Goal: Task Accomplishment & Management: Manage account settings

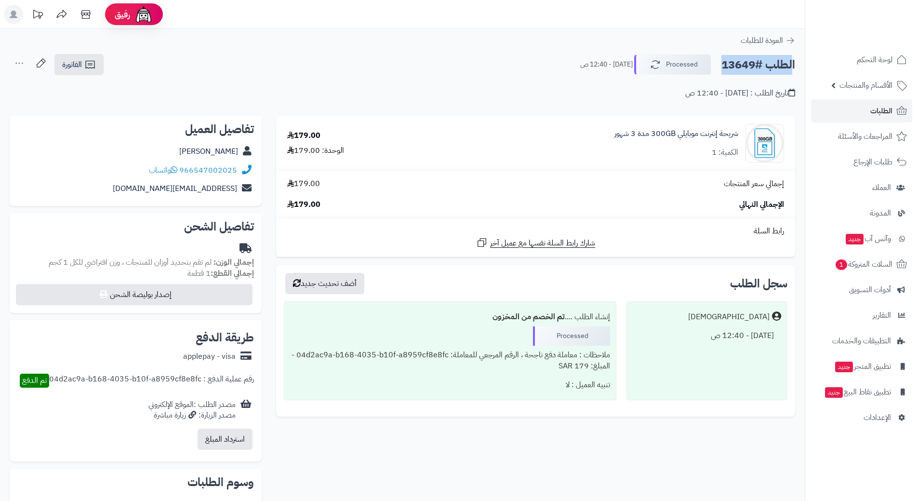
click at [857, 109] on link "الطلبات" at bounding box center [861, 110] width 101 height 23
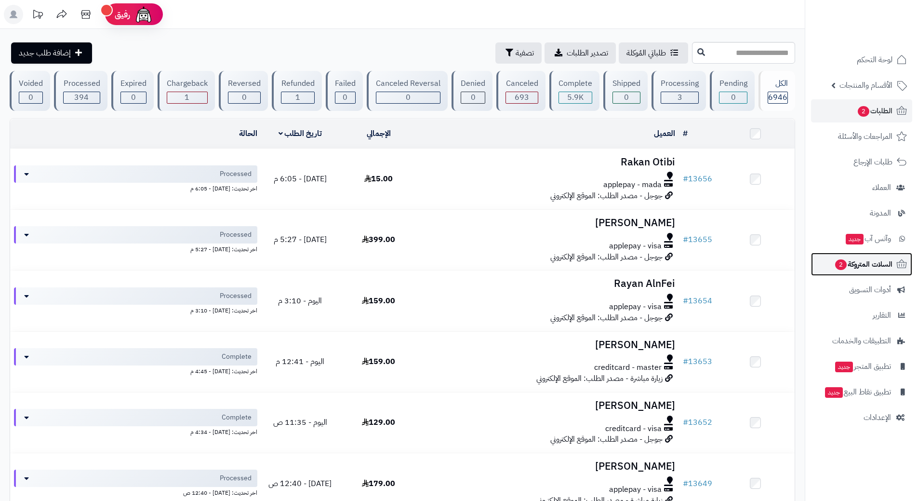
click at [845, 268] on span "السلات المتروكة 2" at bounding box center [863, 263] width 58 height 13
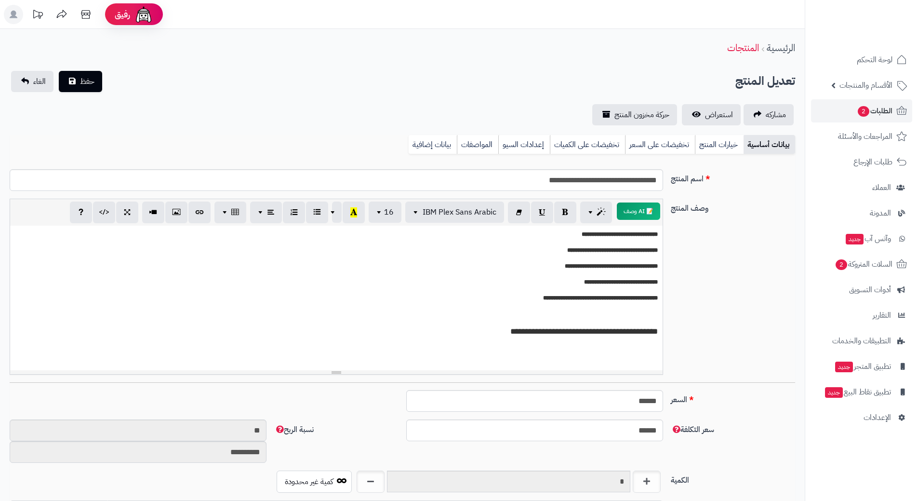
scroll to position [928, 0]
click at [830, 266] on link "السلات المتروكة 2" at bounding box center [861, 264] width 101 height 23
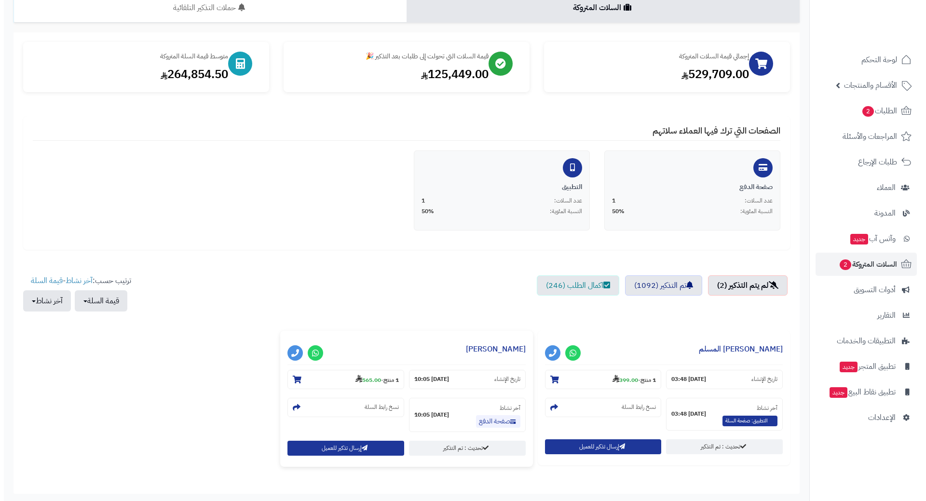
scroll to position [146, 0]
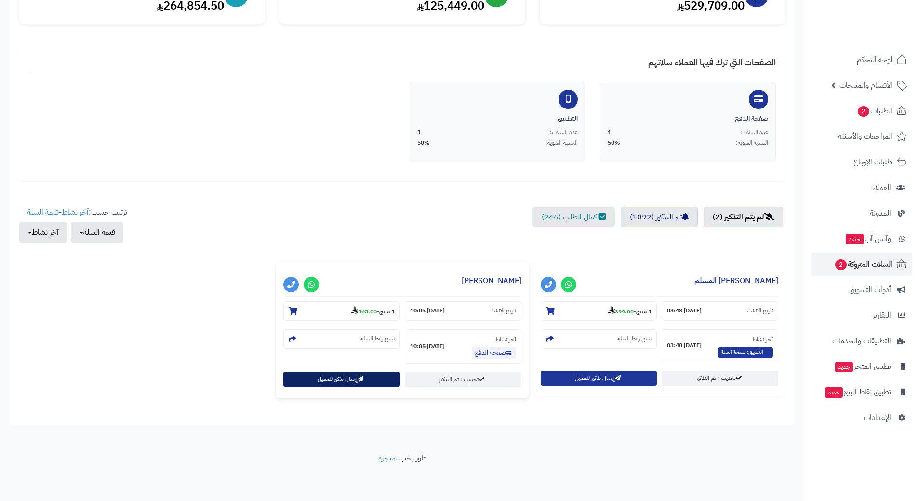
click at [299, 383] on button "إرسال تذكير للعميل" at bounding box center [341, 379] width 117 height 15
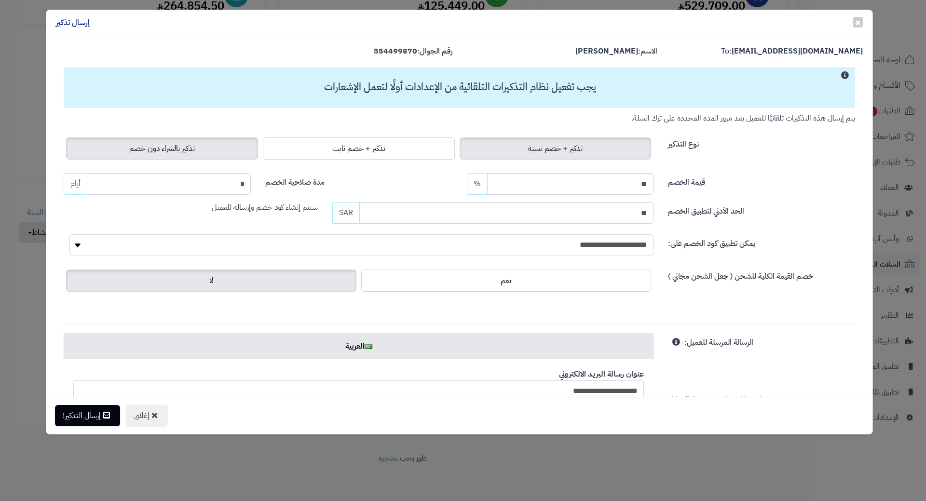
click at [216, 141] on label "تذكير بالشراء دون خصم" at bounding box center [162, 148] width 192 height 22
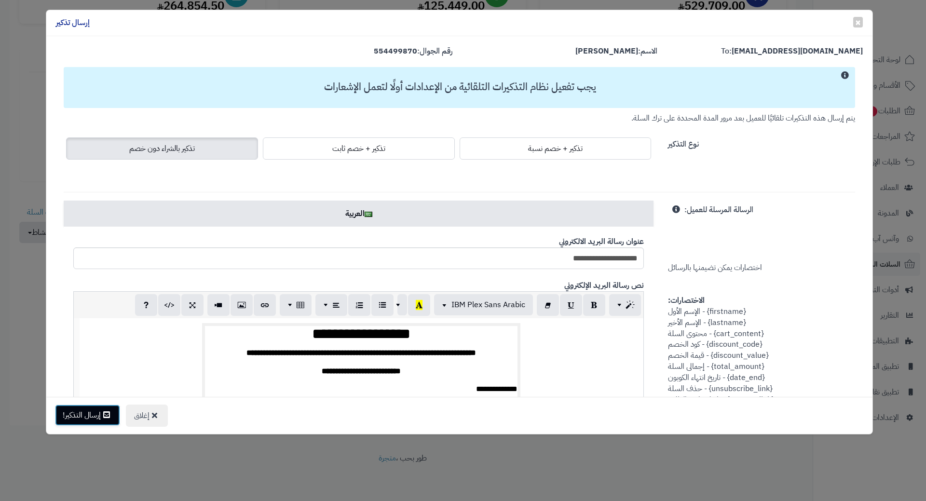
click at [94, 412] on button "إرسال التذكير!" at bounding box center [87, 414] width 65 height 21
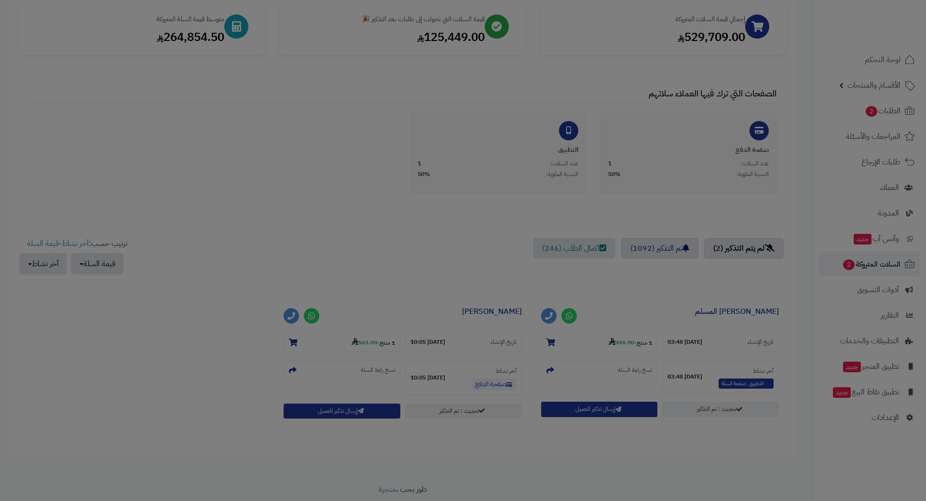
scroll to position [177, 0]
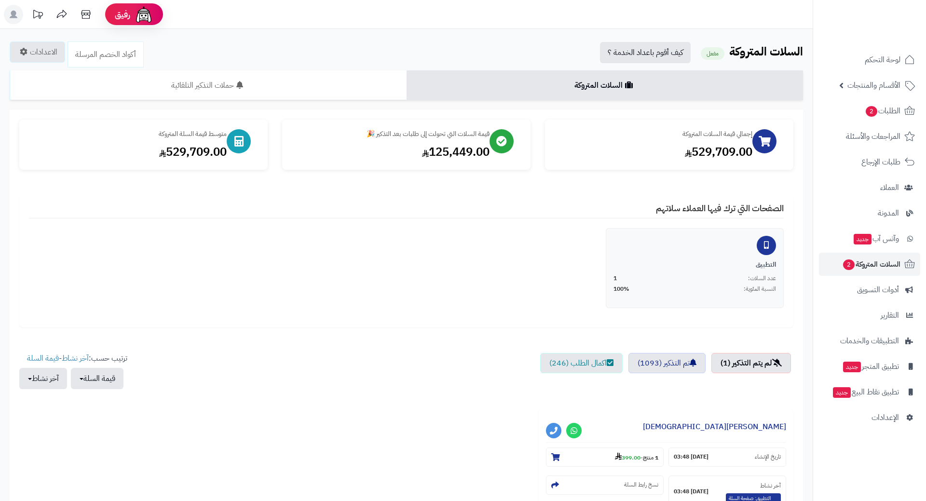
scroll to position [145, 0]
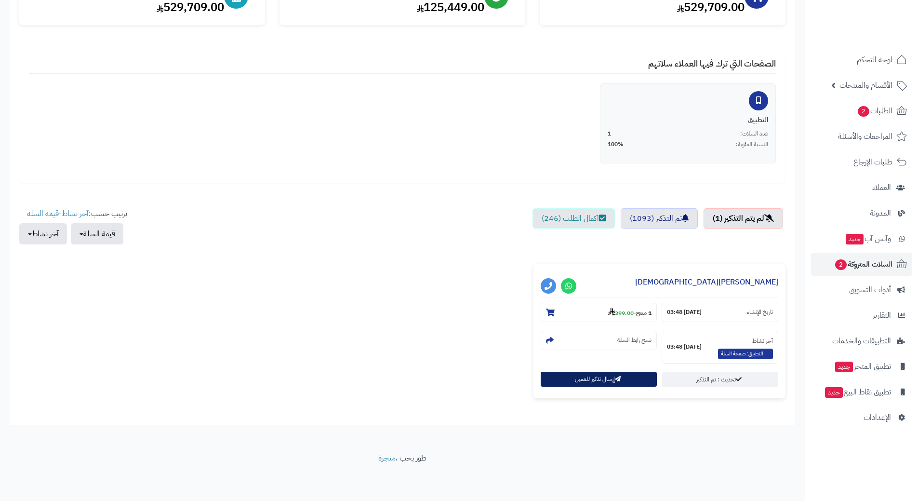
click at [570, 383] on button "إرسال تذكير للعميل" at bounding box center [599, 379] width 117 height 15
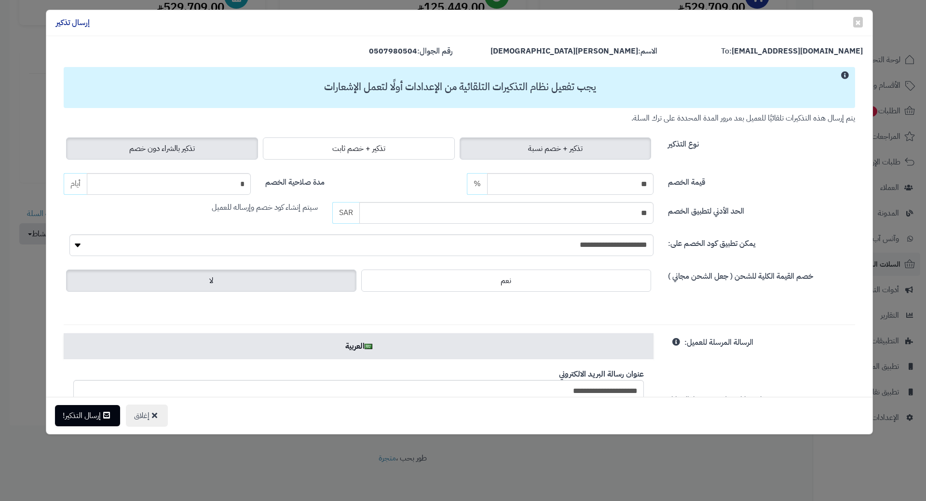
click at [169, 150] on span "تذكير بالشراء دون خصم" at bounding box center [162, 149] width 66 height 12
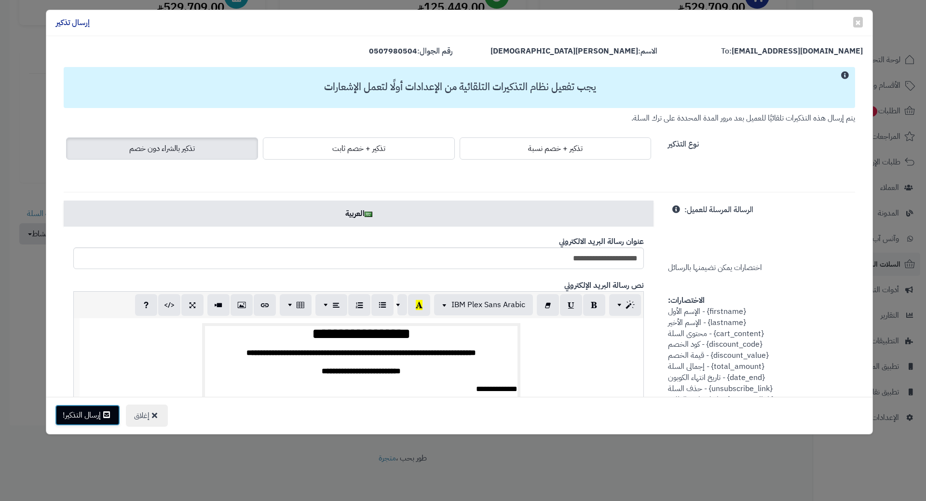
click at [82, 415] on button "إرسال التذكير!" at bounding box center [87, 414] width 65 height 21
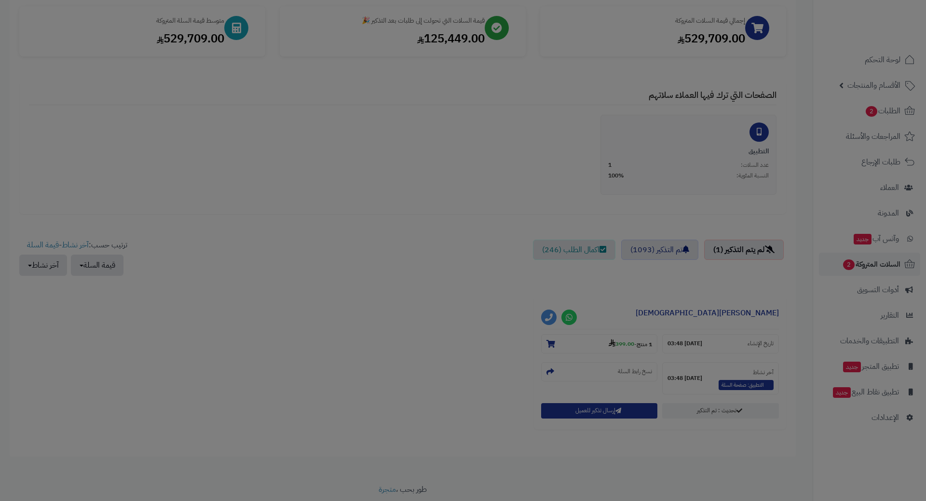
scroll to position [176, 0]
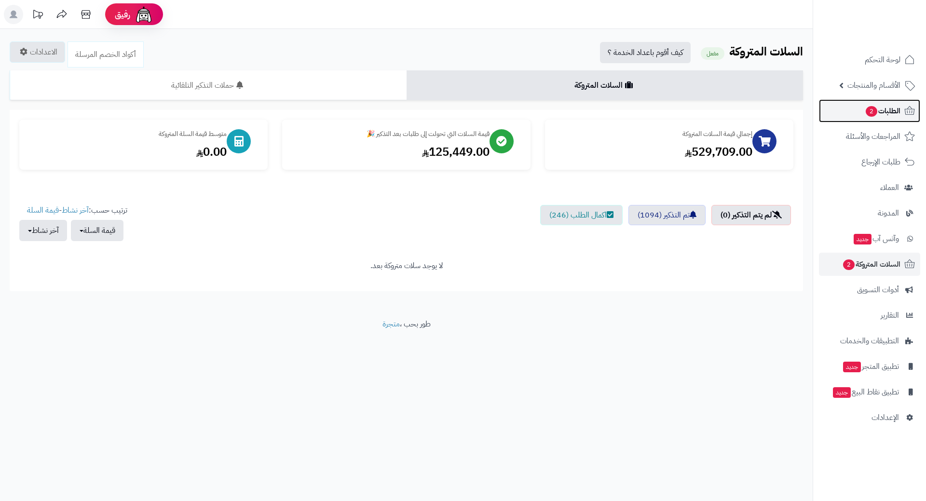
click at [870, 108] on span "2" at bounding box center [871, 111] width 12 height 11
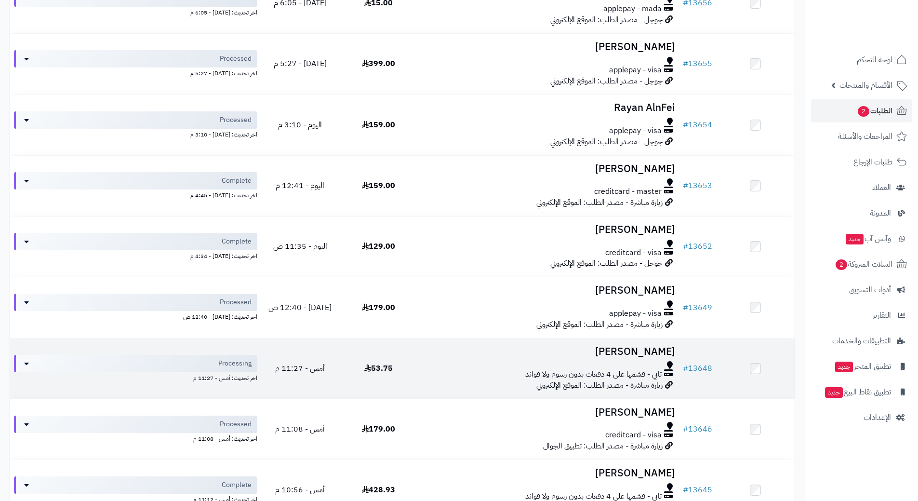
scroll to position [193, 0]
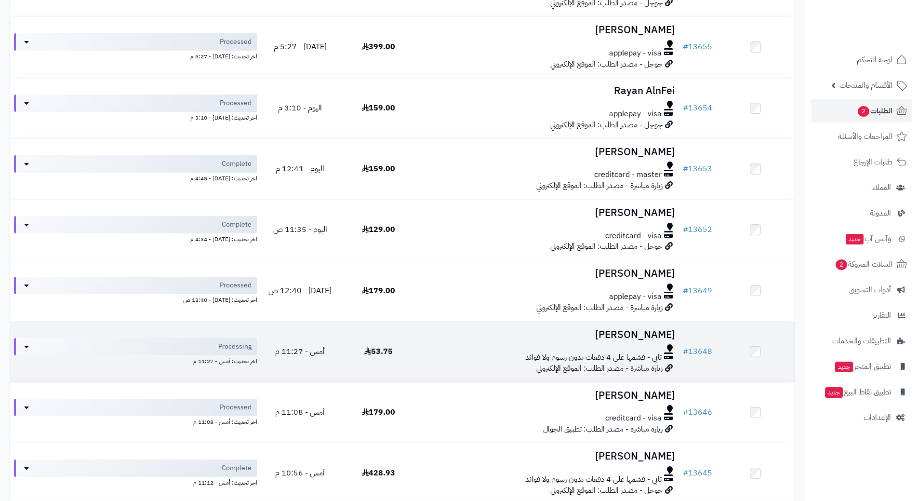
click at [468, 352] on div "تابي - قسّمها على 4 دفعات بدون رسوم ولا فوائد" at bounding box center [549, 357] width 254 height 11
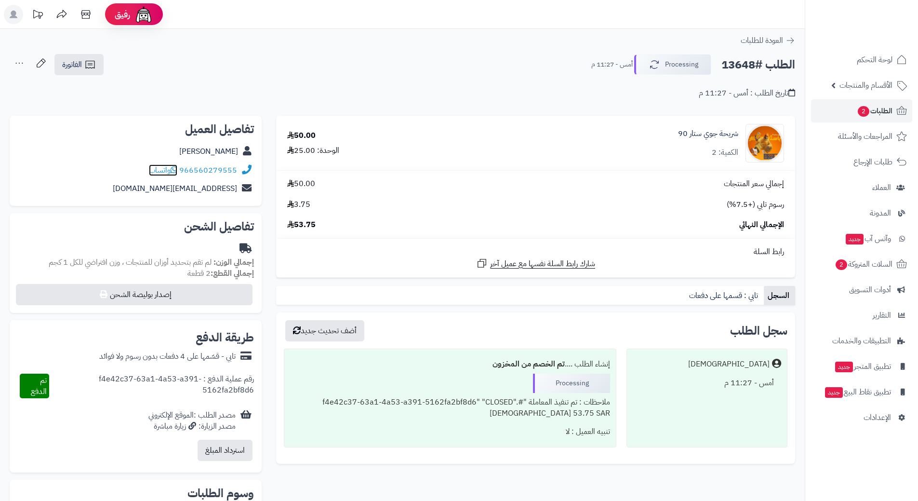
click at [170, 169] on span "واتساب" at bounding box center [163, 170] width 28 height 12
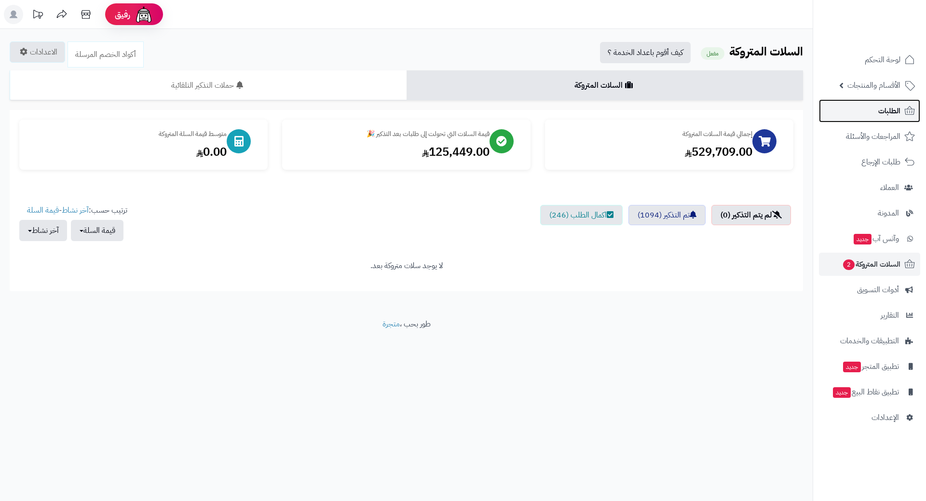
click at [852, 105] on link "الطلبات" at bounding box center [869, 110] width 101 height 23
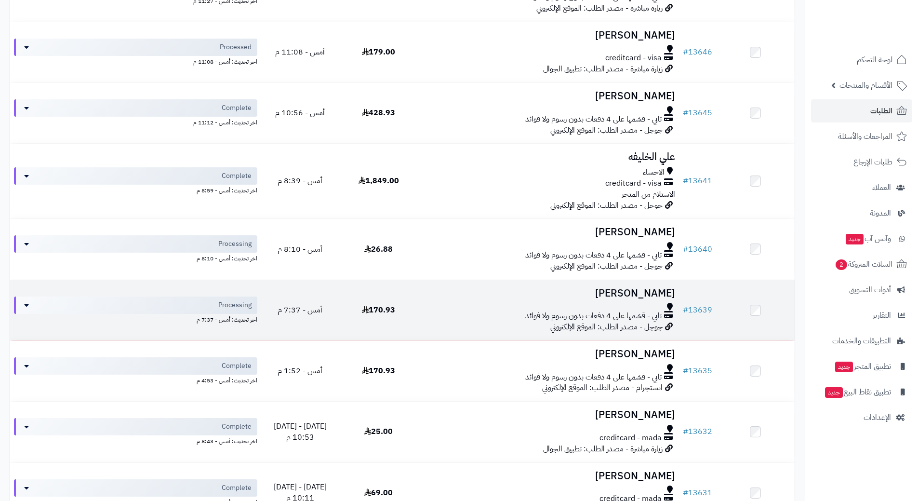
scroll to position [550, 0]
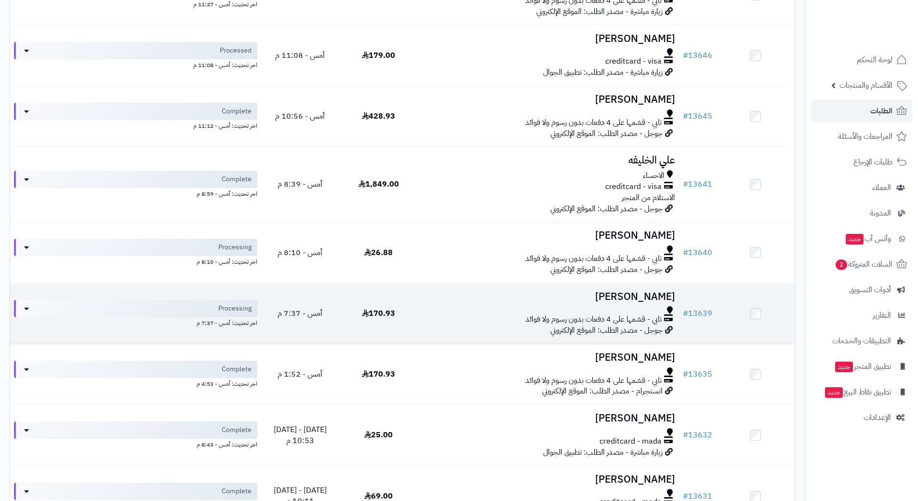
click at [418, 312] on td "170.93" at bounding box center [378, 313] width 79 height 60
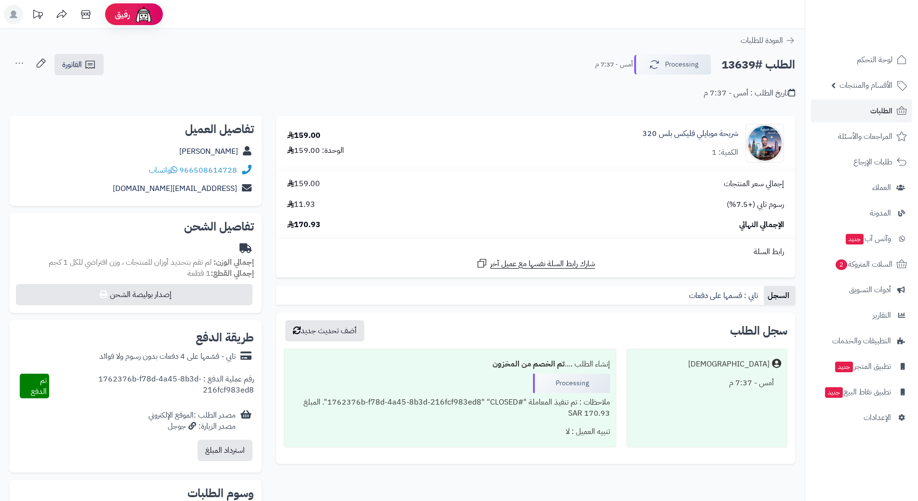
click at [764, 65] on h2 "الطلب #13639" at bounding box center [759, 65] width 74 height 20
click at [764, 64] on h2 "الطلب #13639" at bounding box center [759, 65] width 74 height 20
copy div "الطلب #13639 Processing"
click at [175, 169] on icon at bounding box center [174, 170] width 7 height 8
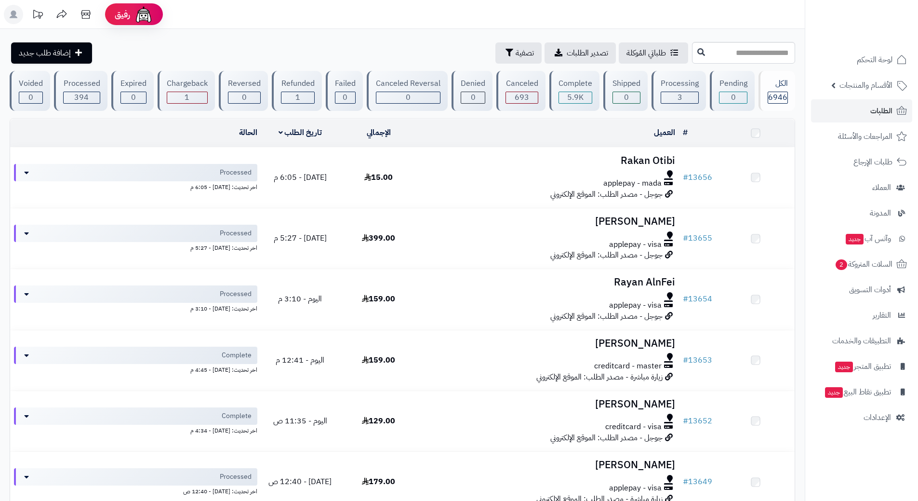
scroll to position [550, 0]
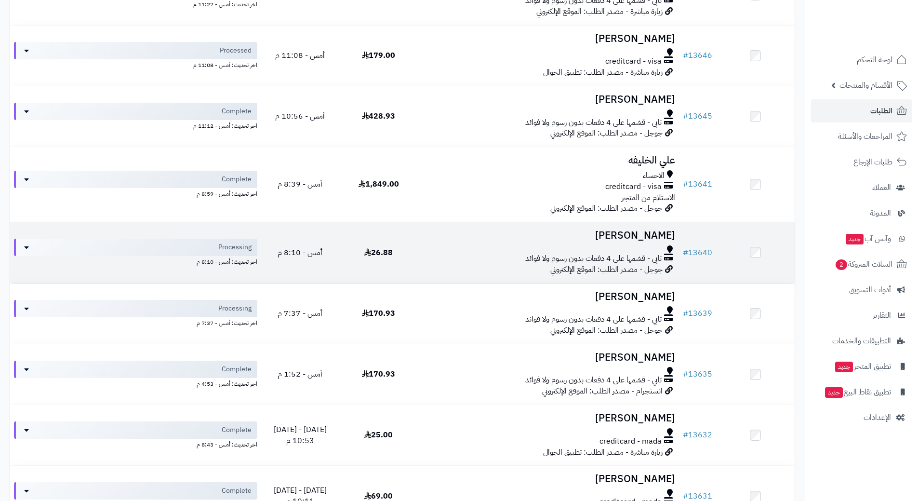
click at [446, 260] on div "تابي - قسّمها على 4 دفعات بدون رسوم ولا فوائد" at bounding box center [549, 258] width 254 height 11
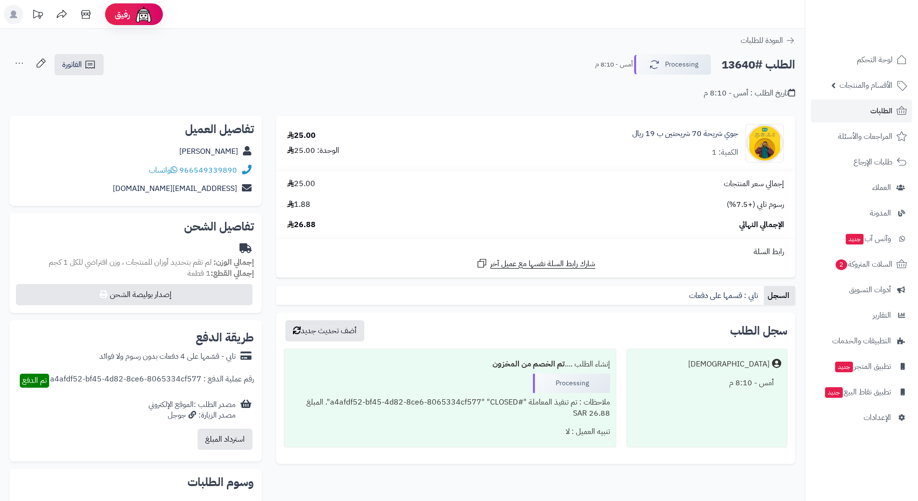
click at [761, 64] on h2 "الطلب #13640" at bounding box center [759, 65] width 74 height 20
copy div "الطلب #13640 Processing"
click at [176, 169] on icon at bounding box center [174, 170] width 7 height 8
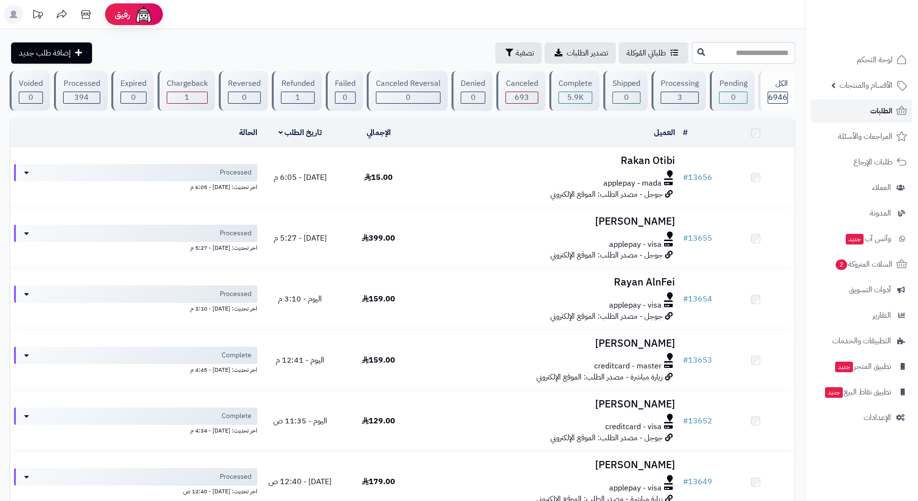
click at [850, 110] on link "الطلبات" at bounding box center [861, 110] width 101 height 23
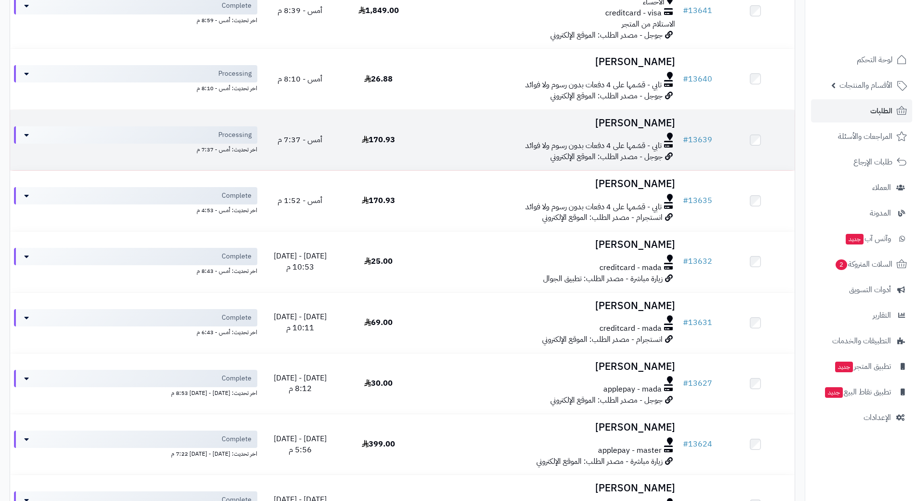
scroll to position [627, 0]
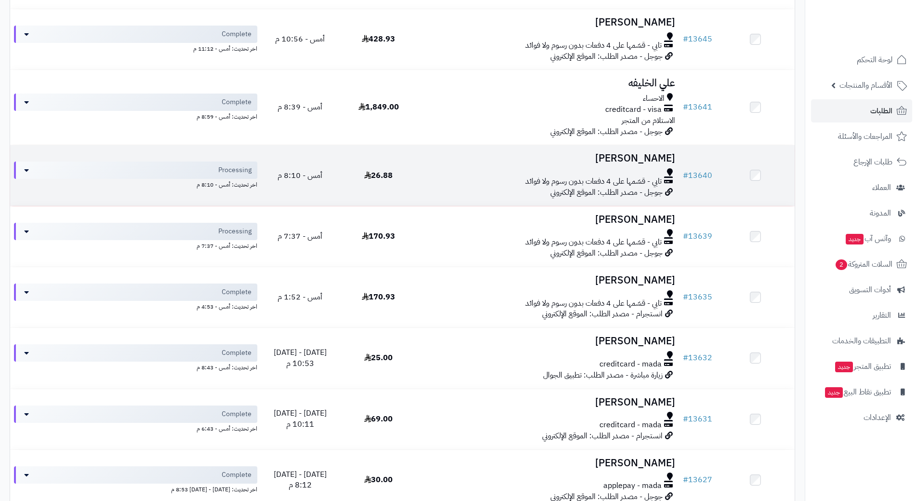
click at [443, 172] on div at bounding box center [549, 172] width 254 height 8
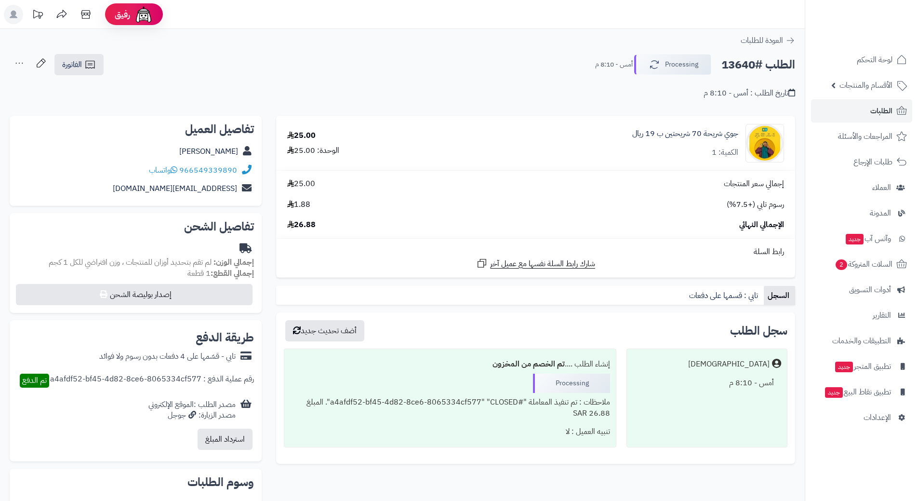
click at [758, 67] on h2 "الطلب #13640" at bounding box center [759, 65] width 74 height 20
copy div "الطلب #13640 Processing"
click at [176, 168] on icon at bounding box center [174, 170] width 7 height 8
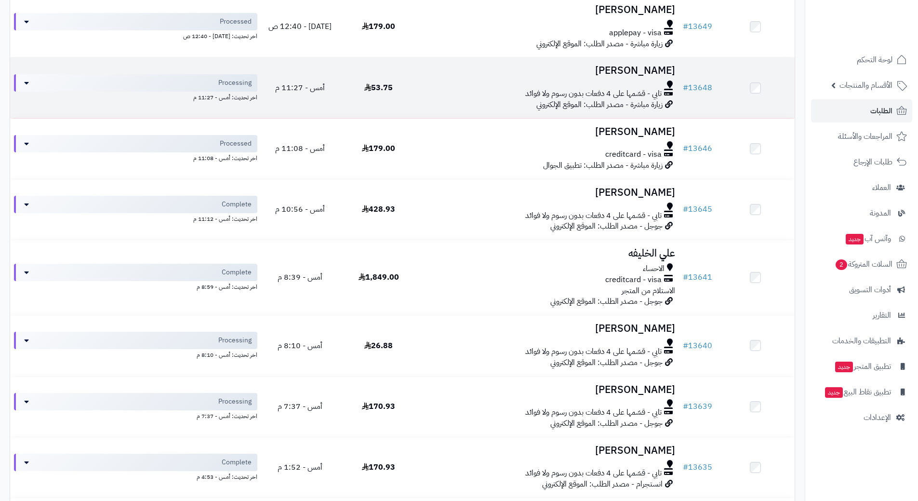
scroll to position [434, 0]
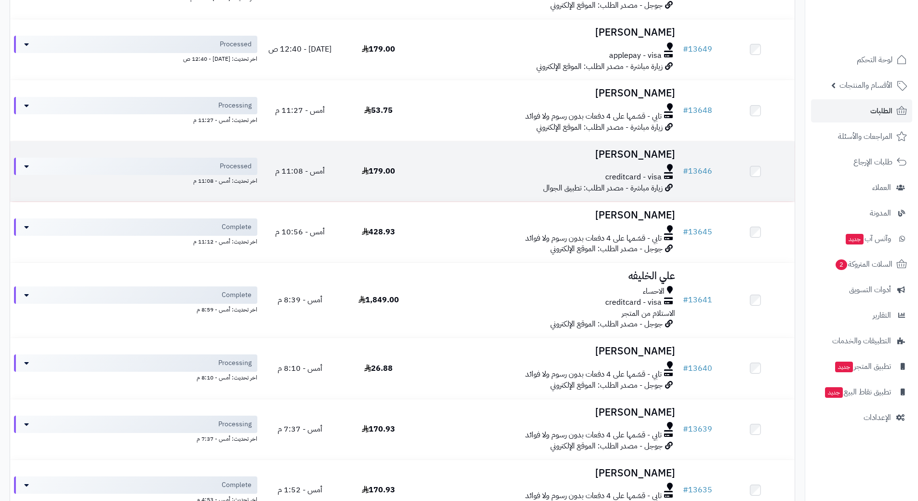
click at [437, 172] on div "creditcard - visa" at bounding box center [549, 177] width 254 height 11
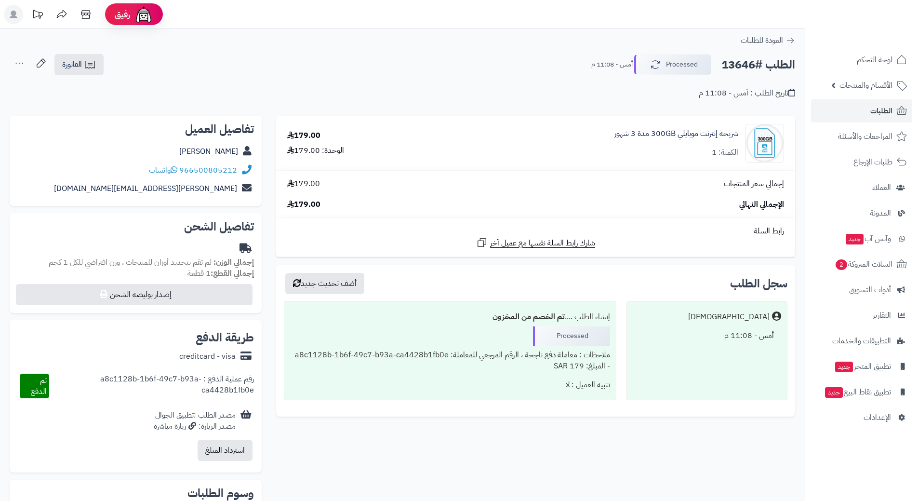
click at [755, 65] on h2 "الطلب #13646" at bounding box center [759, 65] width 74 height 20
copy div "الطلب #13646 Processed"
click at [175, 168] on icon at bounding box center [174, 170] width 7 height 8
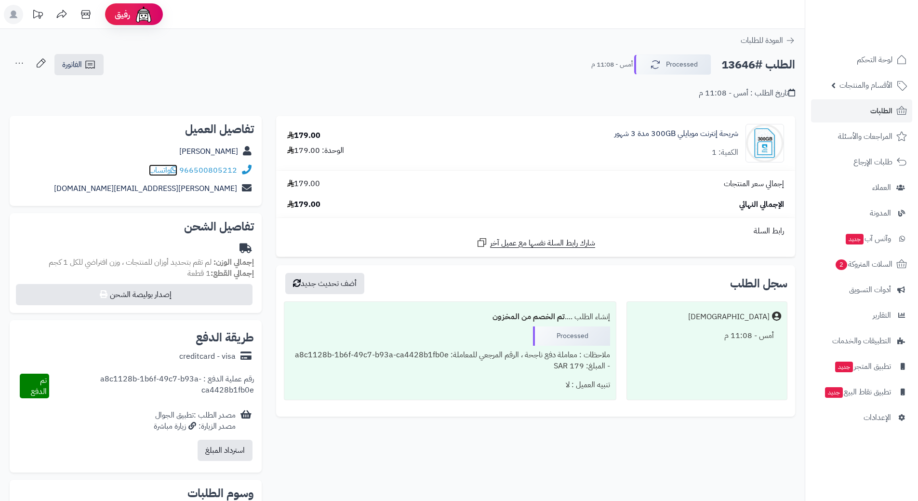
click at [177, 167] on icon at bounding box center [174, 170] width 7 height 8
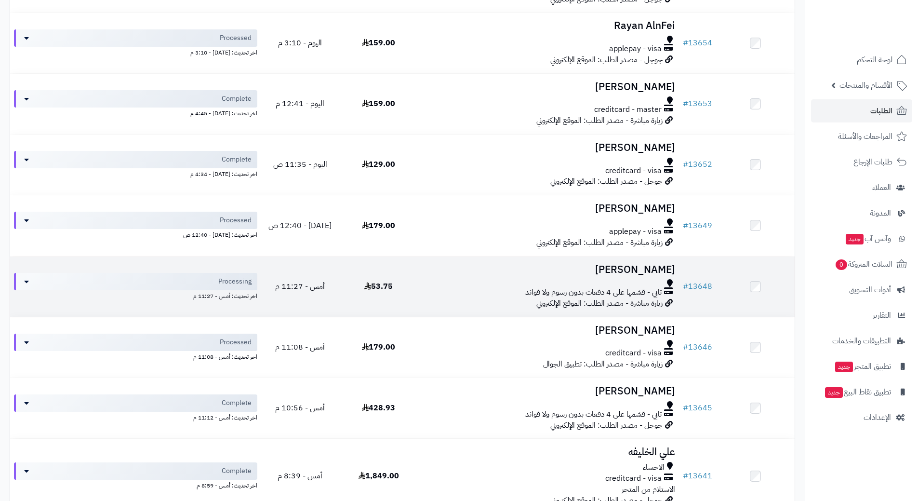
scroll to position [241, 0]
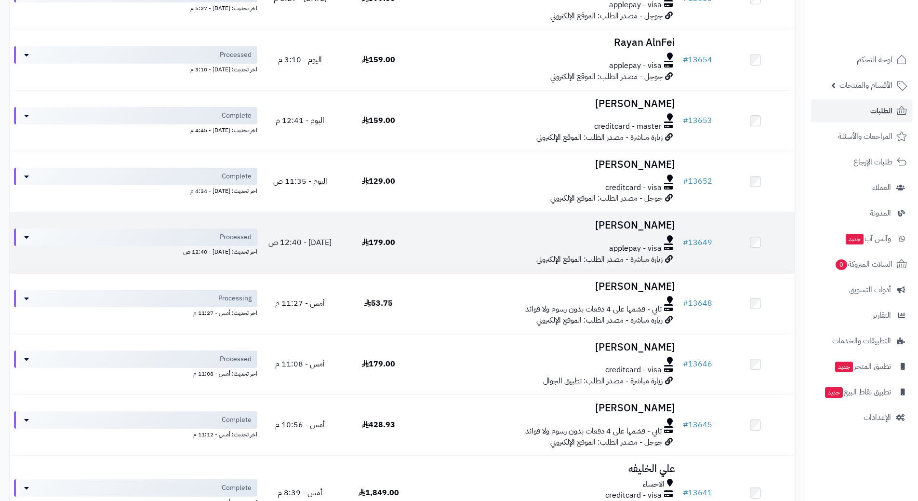
click at [446, 228] on h3 "[PERSON_NAME]" at bounding box center [549, 225] width 254 height 11
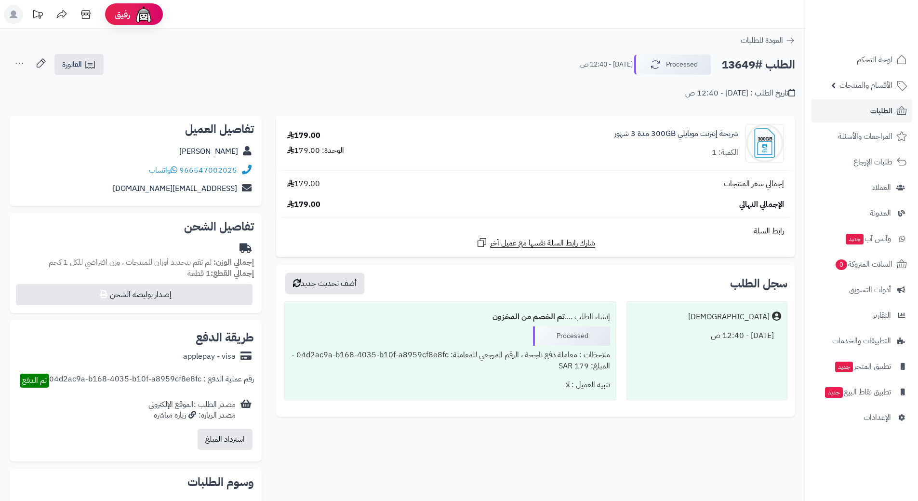
click at [754, 63] on h2 "الطلب #13649" at bounding box center [759, 65] width 74 height 20
copy div "الطلب #13649 Processed"
click at [173, 169] on icon at bounding box center [174, 170] width 7 height 8
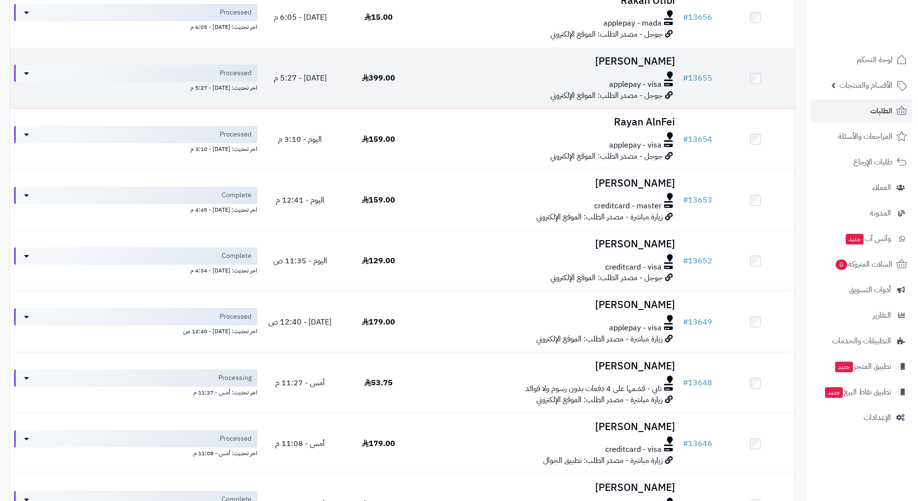
scroll to position [145, 0]
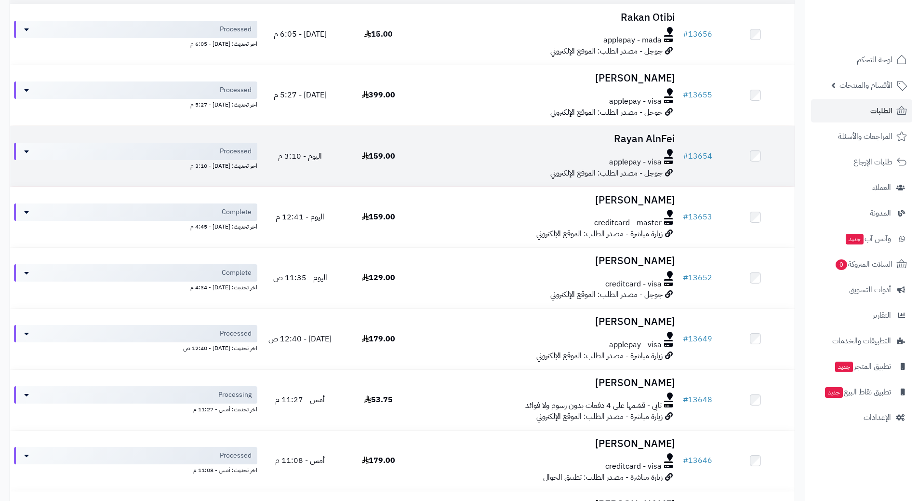
click at [433, 162] on div "applepay - visa" at bounding box center [549, 162] width 254 height 11
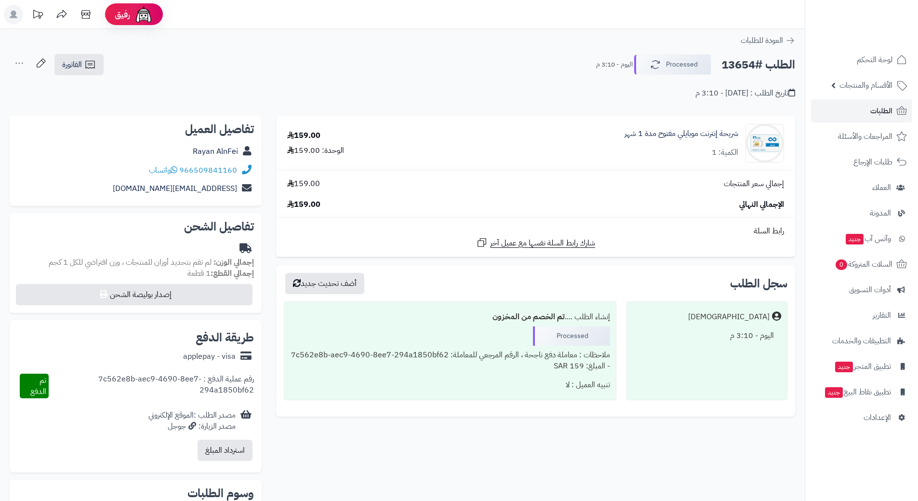
click at [745, 65] on h2 "الطلب #13654" at bounding box center [759, 65] width 74 height 20
copy div "الطلب #13654 Processed"
click at [180, 171] on div "966509841160 واتساب" at bounding box center [193, 170] width 88 height 11
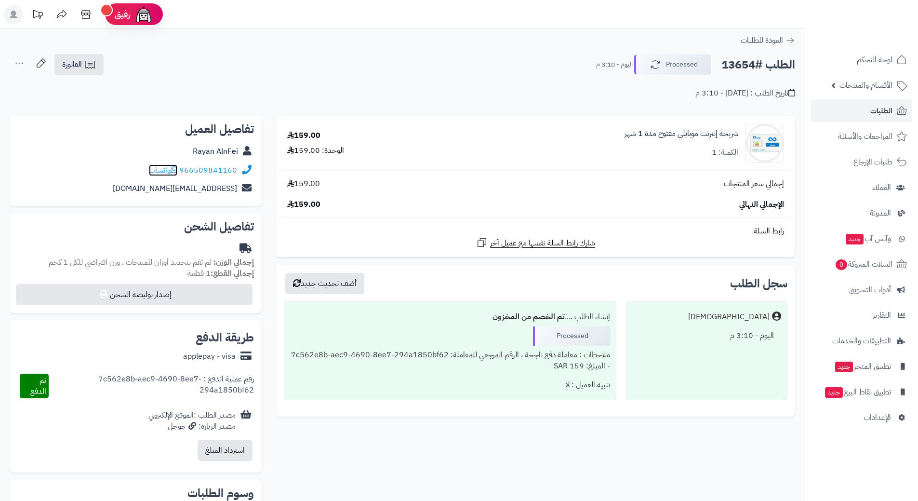
click at [174, 171] on icon at bounding box center [174, 170] width 7 height 8
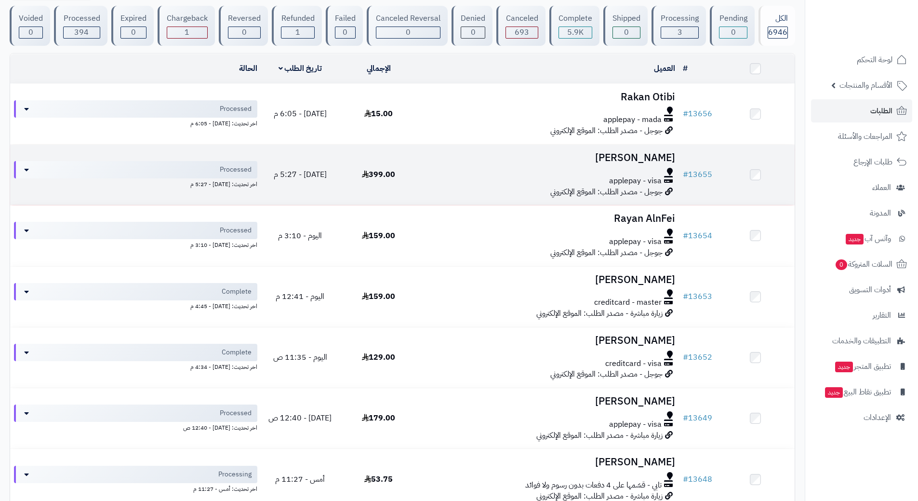
scroll to position [48, 0]
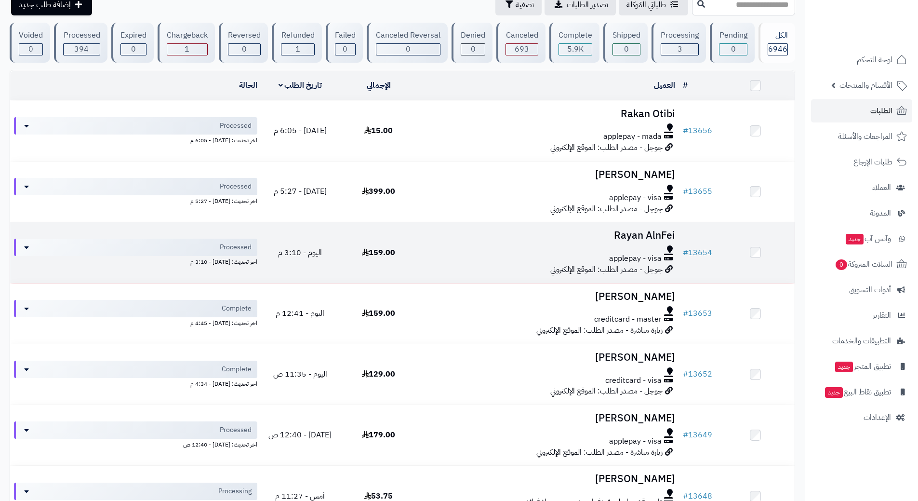
click at [429, 254] on div "applepay - visa" at bounding box center [549, 258] width 254 height 11
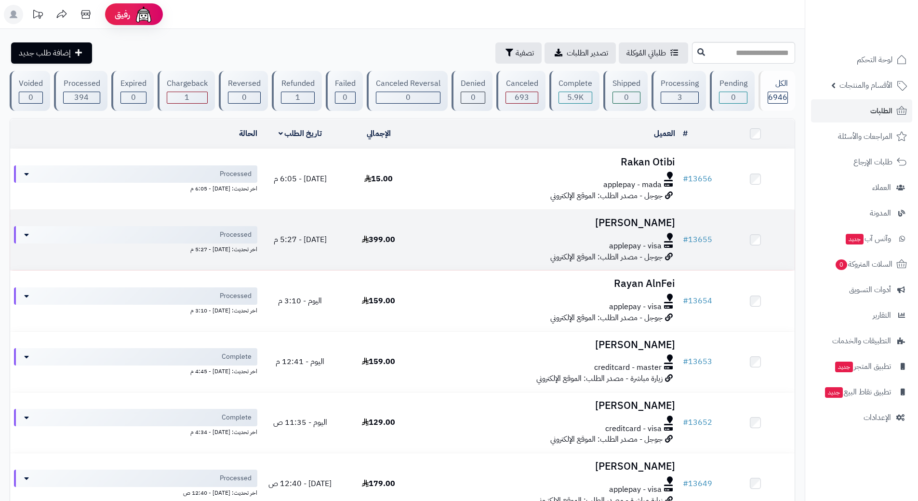
click at [443, 245] on div "applepay - visa" at bounding box center [549, 246] width 254 height 11
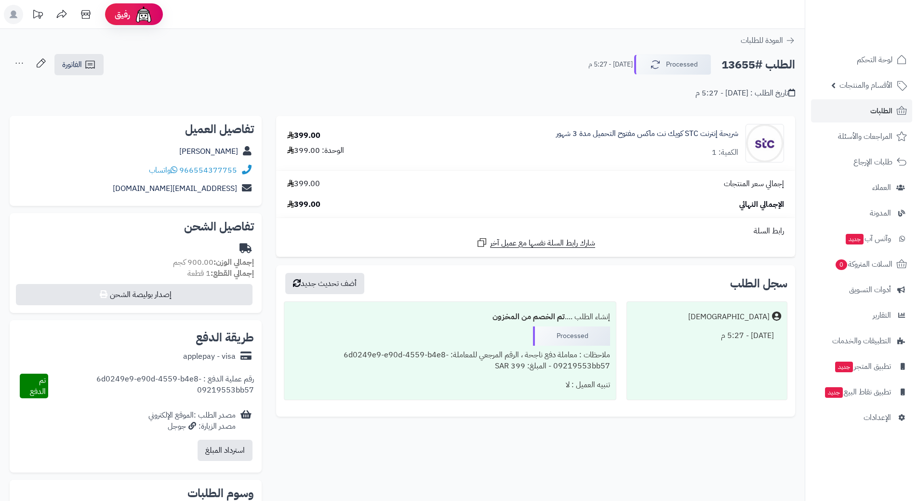
click at [774, 62] on h2 "الطلب #13655" at bounding box center [759, 65] width 74 height 20
copy div "الطلب #13655 Processed"
click at [176, 168] on icon at bounding box center [174, 170] width 7 height 8
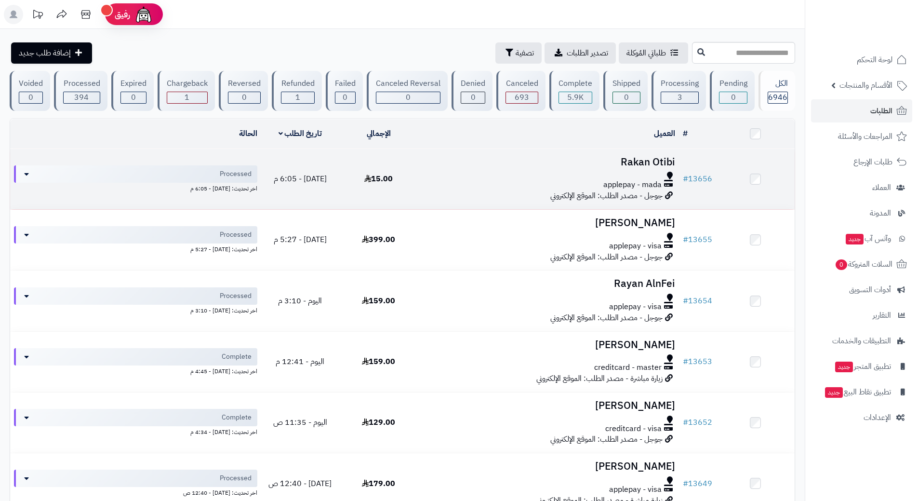
click at [433, 177] on div at bounding box center [549, 176] width 254 height 8
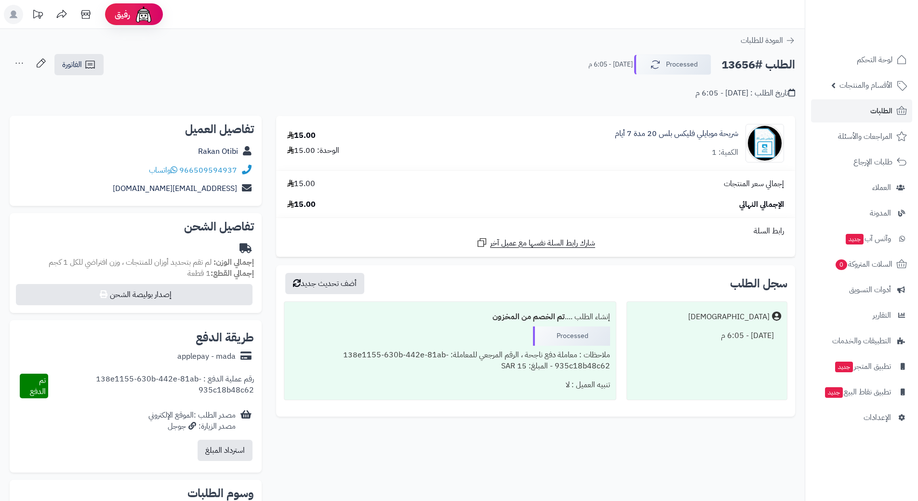
click at [764, 63] on h2 "الطلب #13656" at bounding box center [759, 65] width 74 height 20
copy div "الطلب #13656 Processed"
click at [177, 168] on icon at bounding box center [174, 170] width 7 height 8
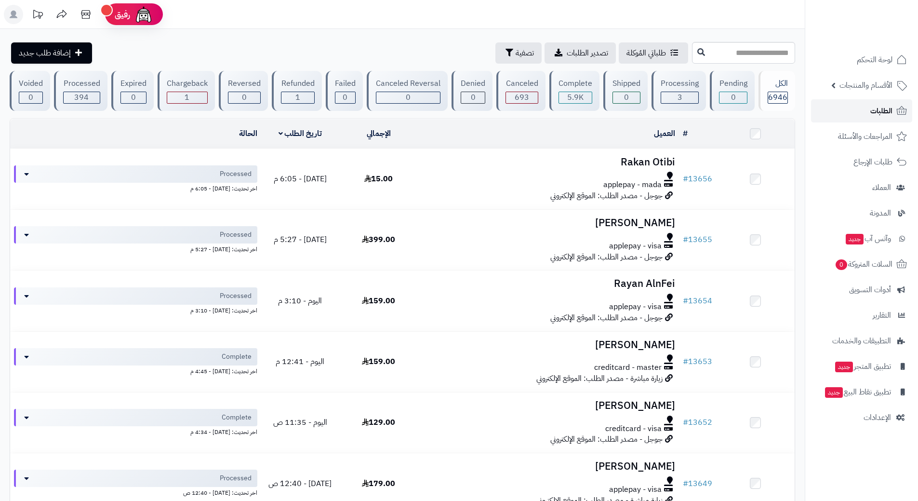
click at [849, 106] on link "الطلبات" at bounding box center [861, 110] width 101 height 23
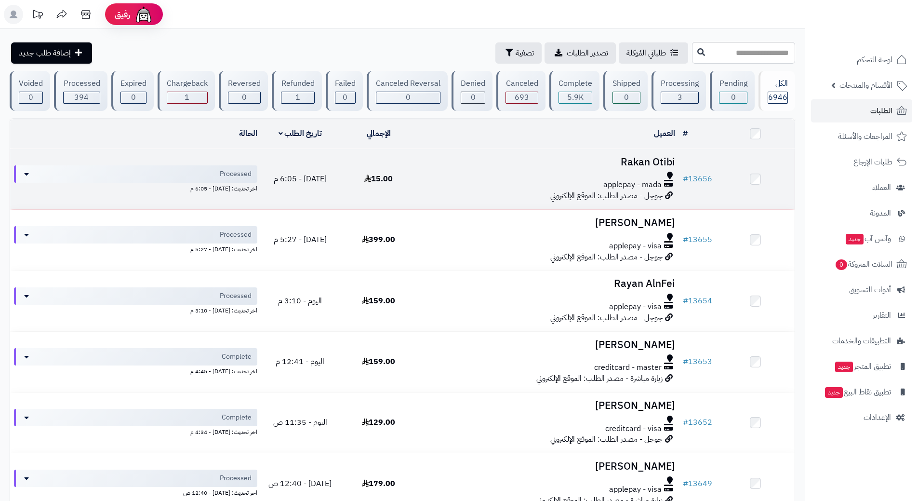
click at [441, 175] on div at bounding box center [549, 176] width 254 height 8
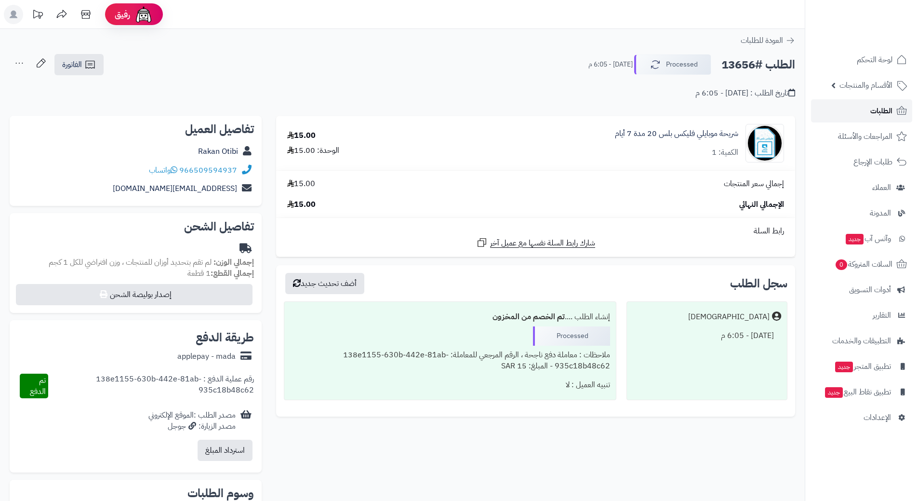
click at [853, 113] on link "الطلبات" at bounding box center [861, 110] width 101 height 23
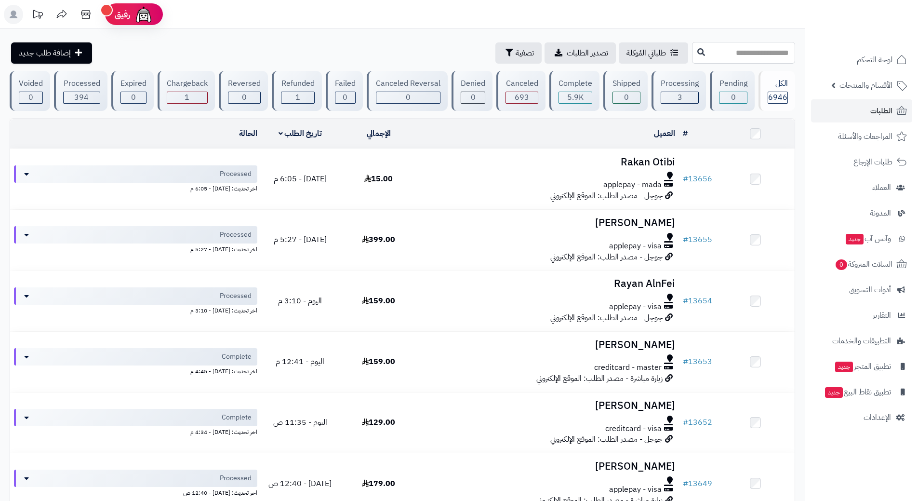
click at [692, 51] on input "text" at bounding box center [743, 53] width 103 height 22
click at [694, 53] on button at bounding box center [701, 52] width 14 height 18
click at [846, 111] on link "الطلبات" at bounding box center [861, 110] width 101 height 23
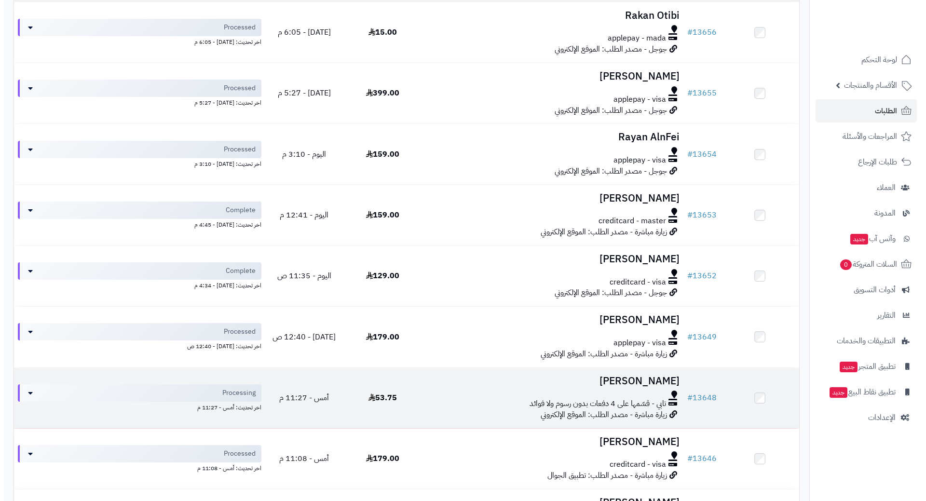
scroll to position [193, 0]
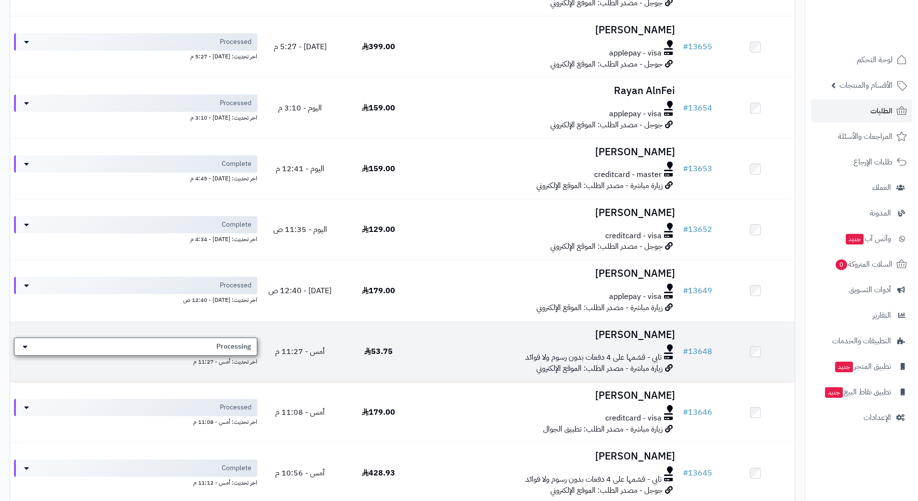
click at [187, 351] on div "Processing" at bounding box center [135, 346] width 243 height 18
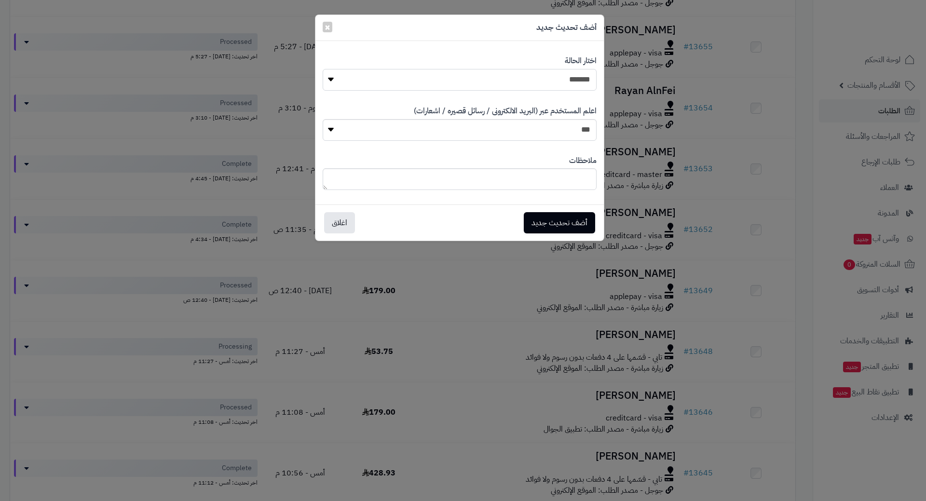
click at [522, 77] on select "**********" at bounding box center [460, 80] width 274 height 22
select select "*"
click at [323, 69] on select "**********" at bounding box center [460, 80] width 274 height 22
click at [555, 214] on button "أضف تحديث جديد" at bounding box center [559, 222] width 71 height 21
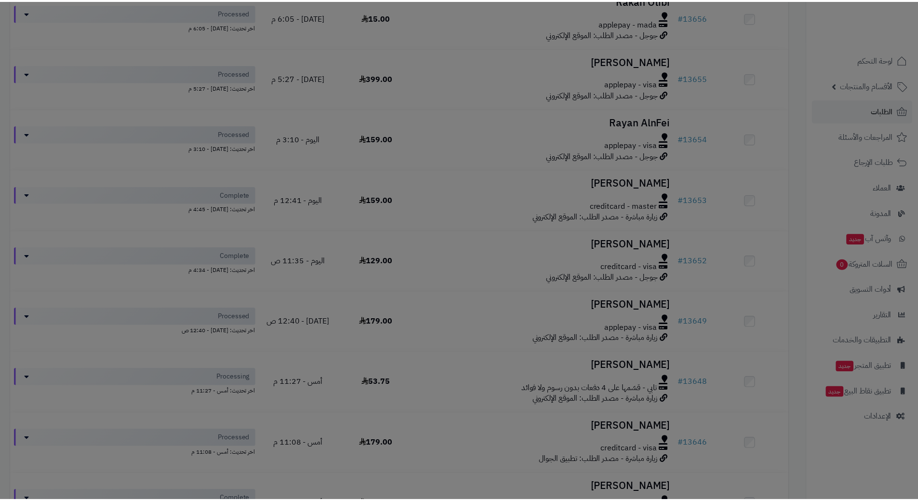
scroll to position [224, 0]
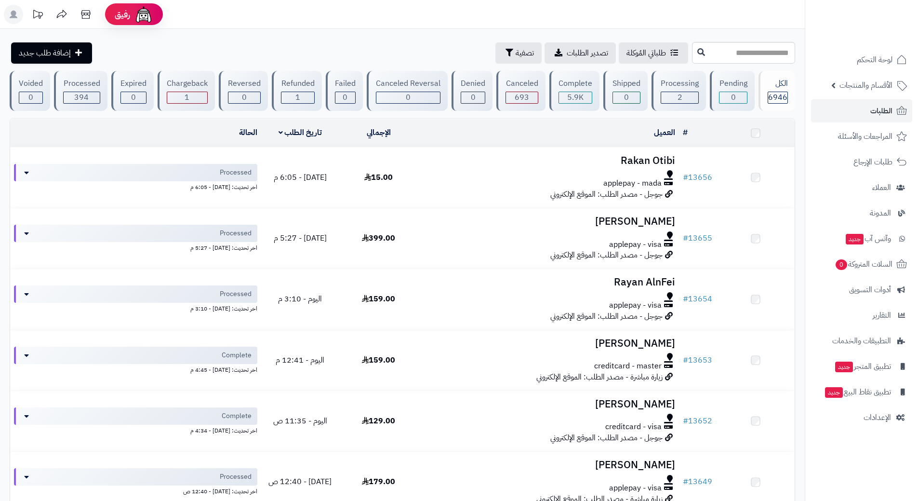
scroll to position [193, 0]
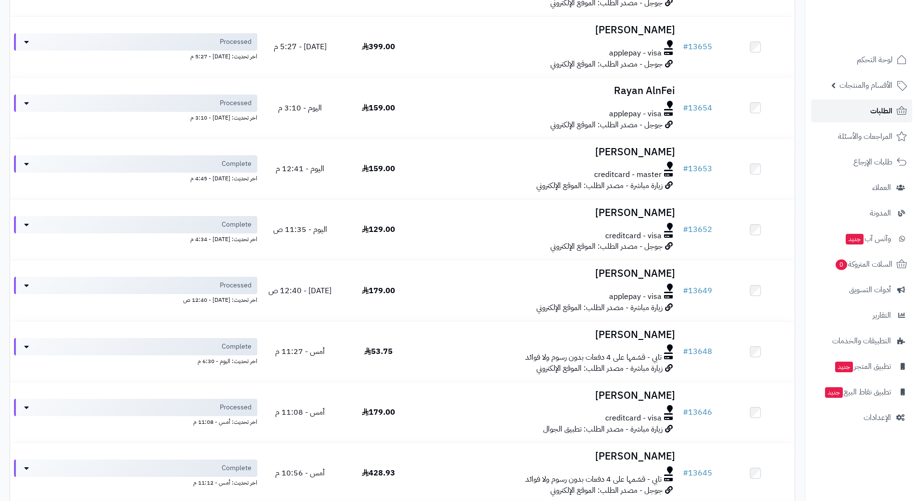
click at [877, 109] on span "الطلبات" at bounding box center [882, 110] width 22 height 13
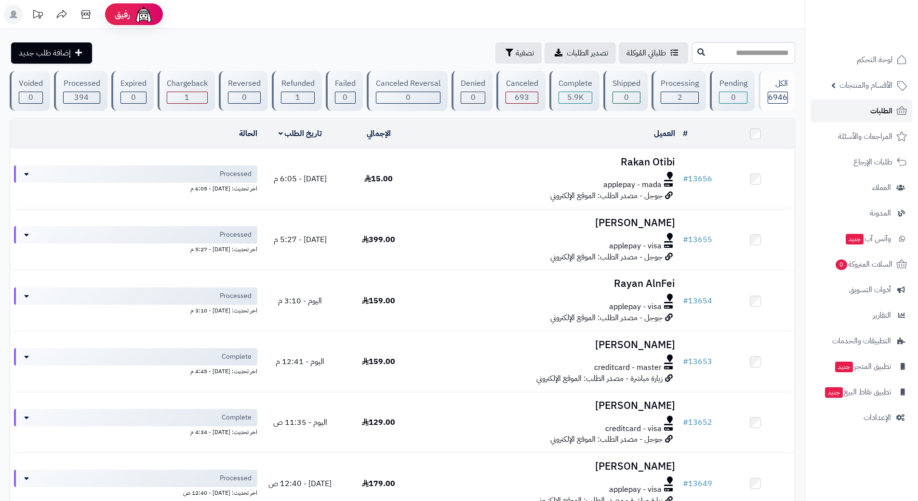
click at [880, 107] on span "الطلبات" at bounding box center [882, 110] width 22 height 13
click at [847, 112] on link "الطلبات" at bounding box center [861, 110] width 101 height 23
click at [874, 113] on span "الطلبات" at bounding box center [882, 110] width 22 height 13
click at [837, 113] on link "الطلبات" at bounding box center [861, 110] width 101 height 23
click at [833, 105] on link "الطلبات" at bounding box center [861, 110] width 101 height 23
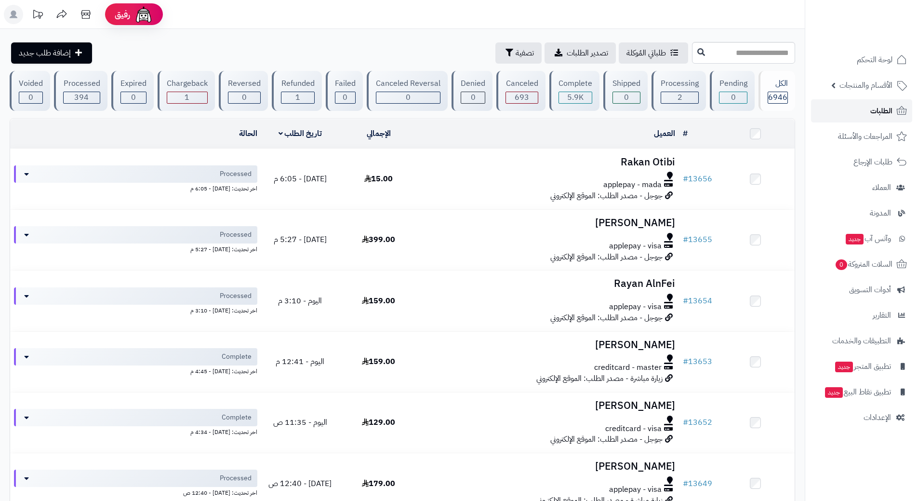
drag, startPoint x: 0, startPoint y: 0, endPoint x: 833, endPoint y: 106, distance: 839.3
click at [832, 106] on link "الطلبات" at bounding box center [861, 110] width 101 height 23
click at [849, 108] on link "الطلبات" at bounding box center [861, 110] width 101 height 23
click at [829, 105] on link "الطلبات" at bounding box center [861, 110] width 101 height 23
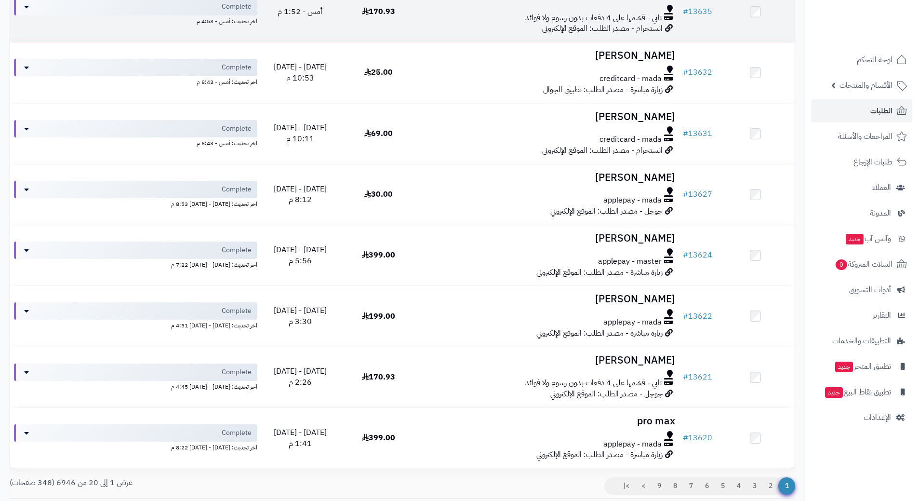
scroll to position [791, 0]
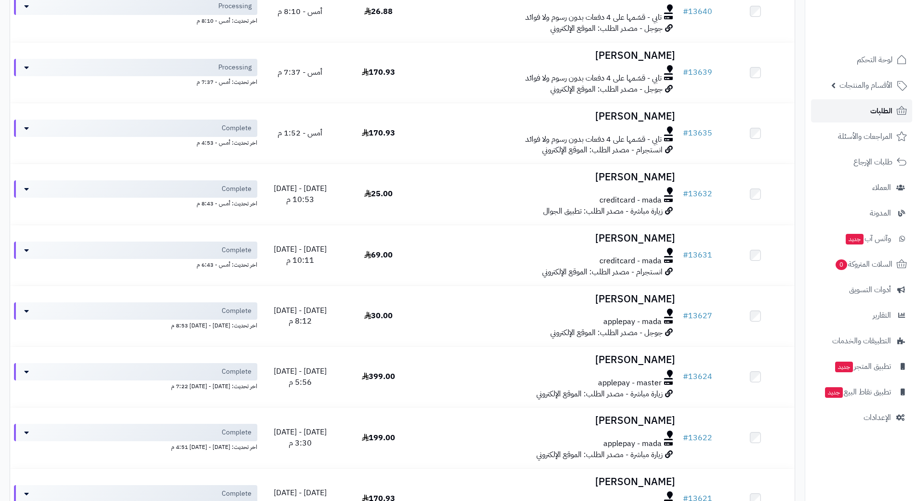
click at [848, 108] on link "الطلبات" at bounding box center [861, 110] width 101 height 23
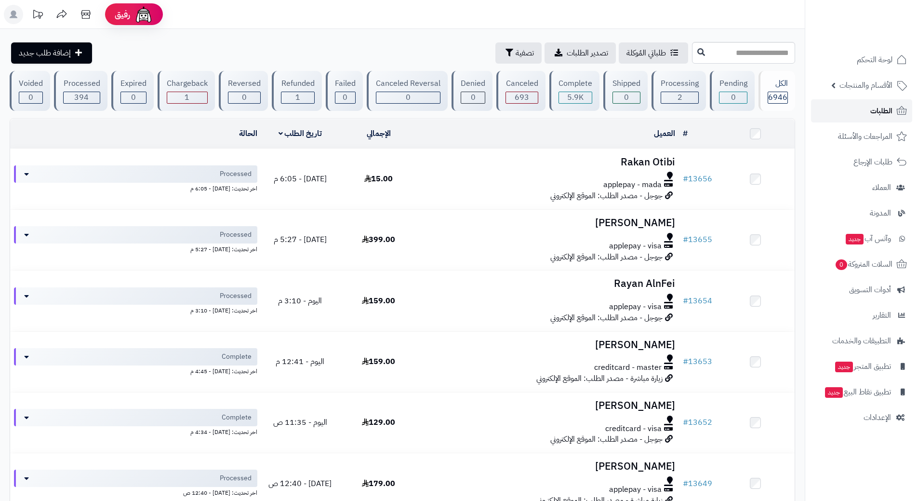
click at [842, 108] on link "الطلبات" at bounding box center [861, 110] width 101 height 23
click at [824, 116] on link "الطلبات" at bounding box center [861, 110] width 101 height 23
click at [849, 105] on link "الطلبات" at bounding box center [861, 110] width 101 height 23
click at [857, 108] on link "الطلبات" at bounding box center [861, 110] width 101 height 23
click at [840, 112] on link "الطلبات" at bounding box center [861, 110] width 101 height 23
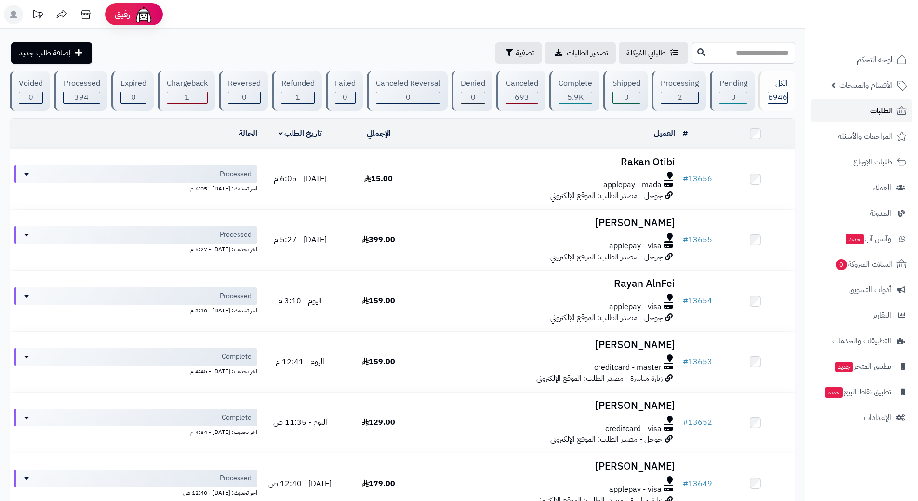
click at [820, 114] on link "الطلبات" at bounding box center [861, 110] width 101 height 23
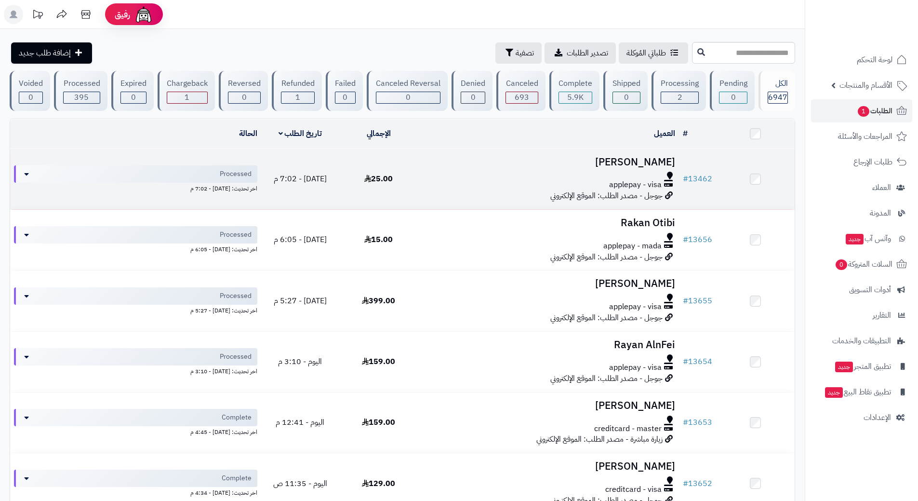
click at [462, 165] on h3 "عبدالله الدوسري" at bounding box center [549, 162] width 254 height 11
click at [462, 164] on h3 "عبدالله الدوسري" at bounding box center [549, 162] width 254 height 11
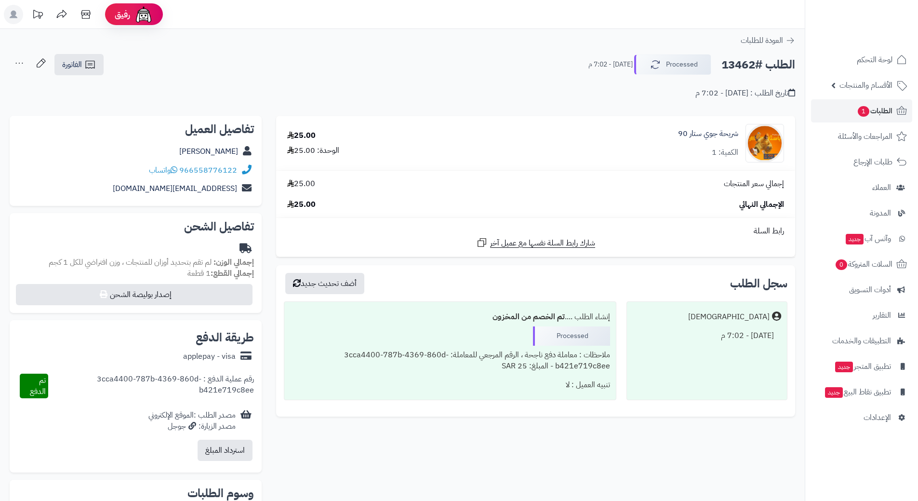
click at [753, 64] on h2 "الطلب #13462" at bounding box center [759, 65] width 74 height 20
copy div "الطلب #13462 Processed"
click at [177, 170] on icon at bounding box center [174, 170] width 7 height 8
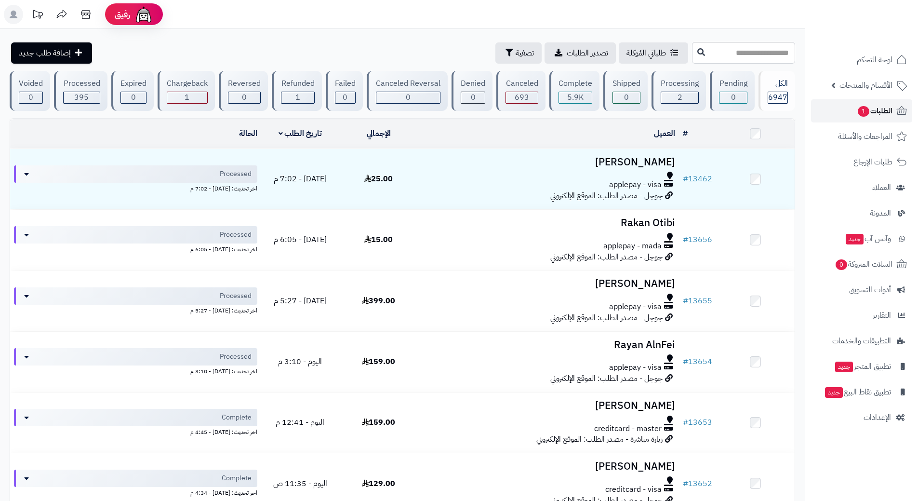
click at [839, 108] on link "الطلبات 1" at bounding box center [861, 110] width 101 height 23
click at [857, 108] on span "الطلبات 1" at bounding box center [875, 110] width 36 height 13
click at [836, 113] on link "الطلبات 1" at bounding box center [861, 110] width 101 height 23
click at [845, 109] on link "الطلبات" at bounding box center [861, 110] width 101 height 23
click at [858, 113] on link "الطلبات" at bounding box center [861, 110] width 101 height 23
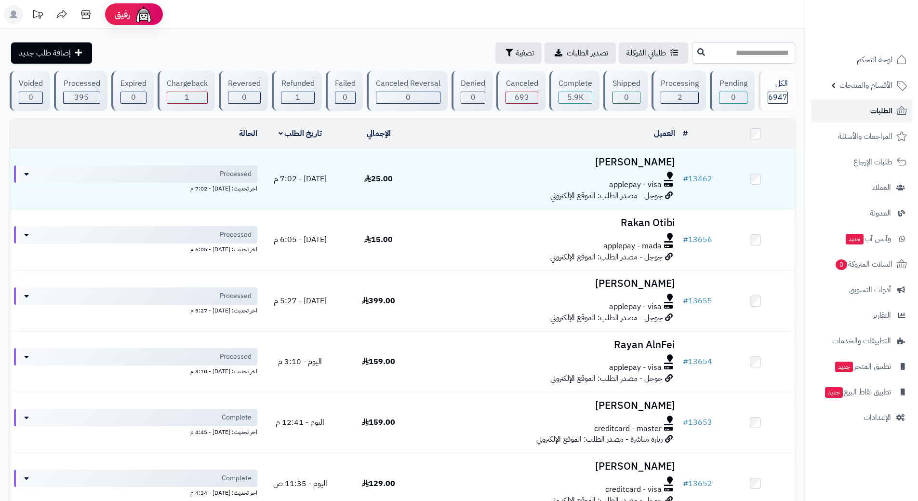
click at [871, 111] on span "الطلبات" at bounding box center [882, 110] width 22 height 13
drag, startPoint x: 0, startPoint y: 0, endPoint x: 870, endPoint y: 112, distance: 876.8
click at [870, 111] on link "الطلبات" at bounding box center [861, 110] width 101 height 23
click at [847, 112] on link "الطلبات" at bounding box center [861, 110] width 101 height 23
click at [866, 106] on link "الطلبات" at bounding box center [861, 110] width 101 height 23
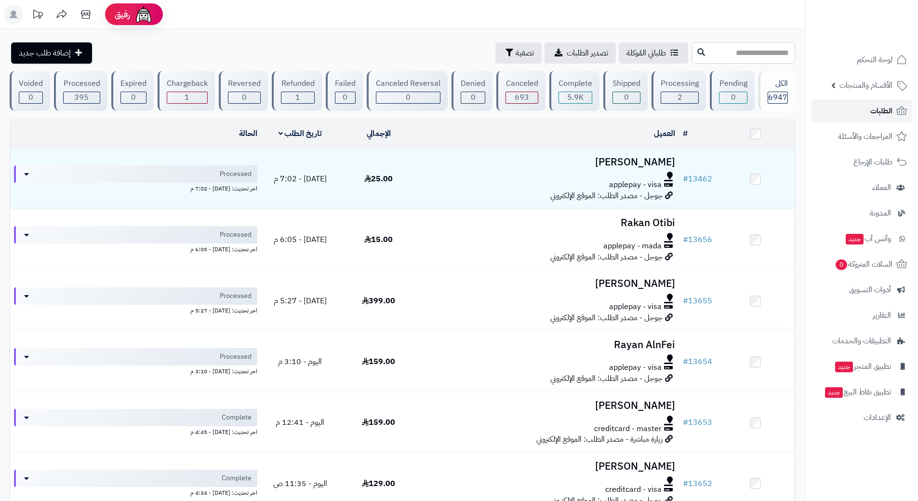
click at [862, 108] on link "الطلبات" at bounding box center [861, 110] width 101 height 23
click at [692, 55] on input "text" at bounding box center [743, 53] width 103 height 22
type input "*****"
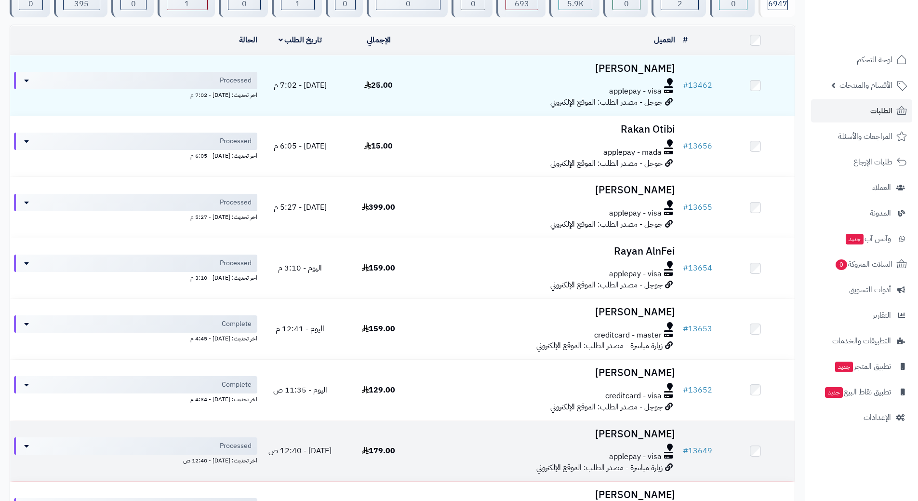
scroll to position [145, 0]
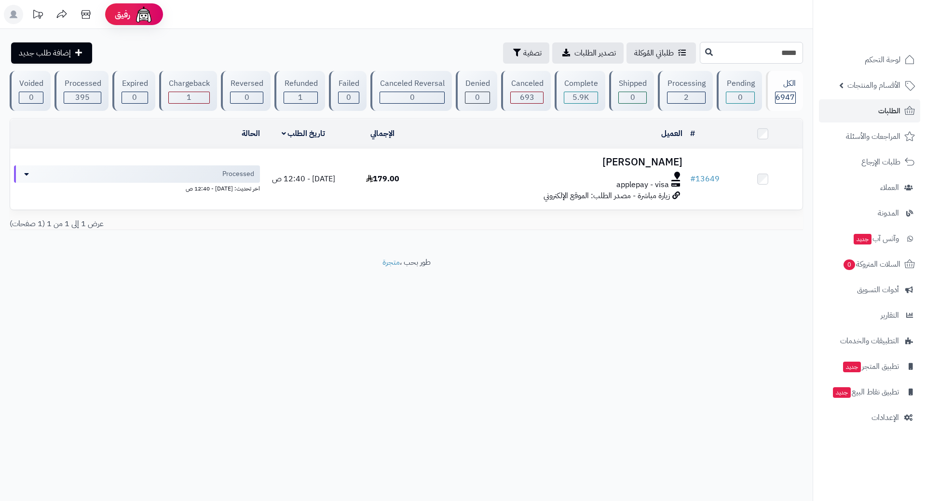
click at [720, 59] on input "*****" at bounding box center [750, 53] width 103 height 22
type input "*"
type input "*****"
click at [705, 51] on icon at bounding box center [709, 52] width 8 height 8
click at [853, 104] on link "الطلبات" at bounding box center [869, 110] width 101 height 23
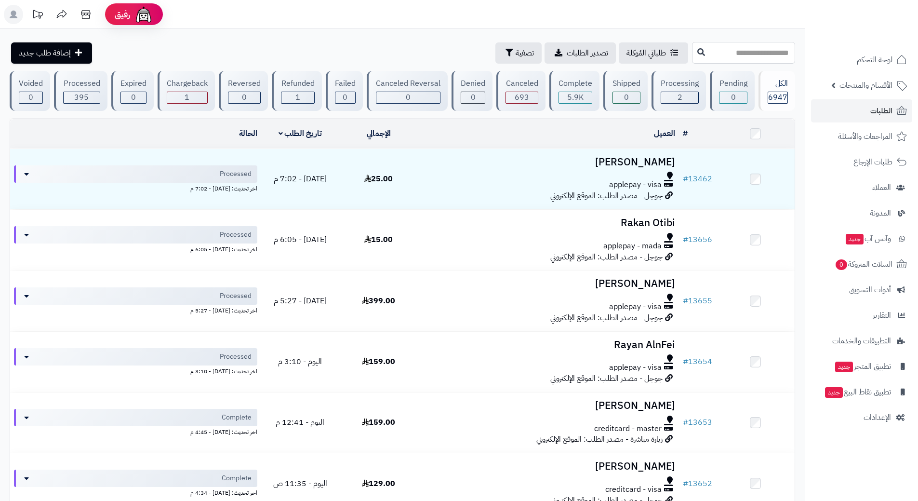
click at [735, 53] on input "text" at bounding box center [743, 53] width 103 height 22
click at [692, 54] on input "text" at bounding box center [743, 53] width 103 height 22
type input "*****"
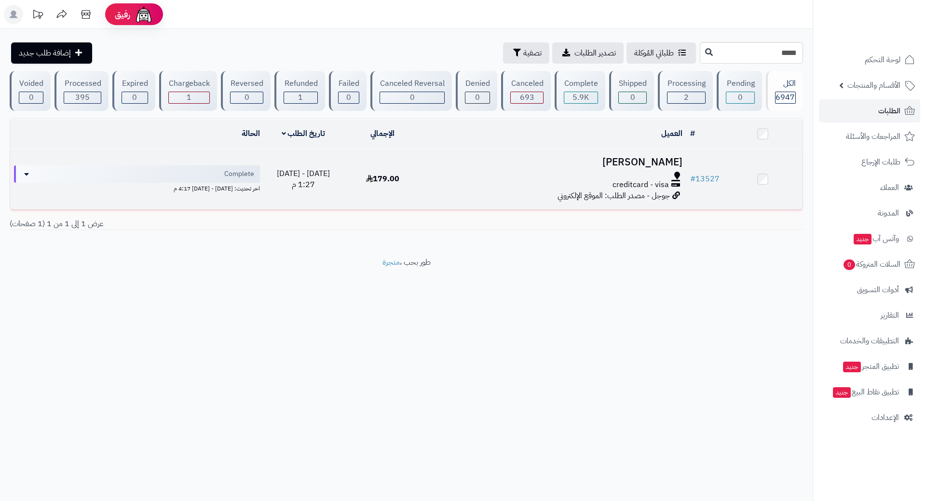
click at [447, 188] on div "creditcard - visa" at bounding box center [554, 184] width 256 height 11
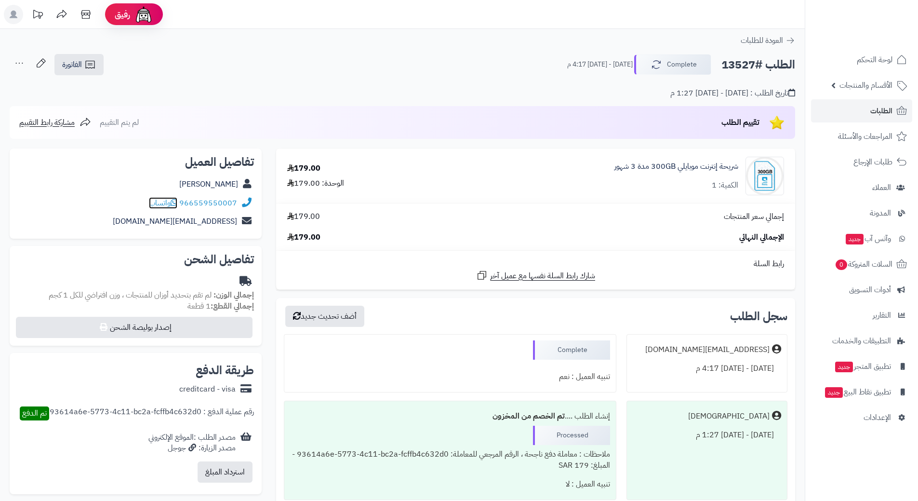
click at [174, 203] on icon at bounding box center [174, 203] width 7 height 8
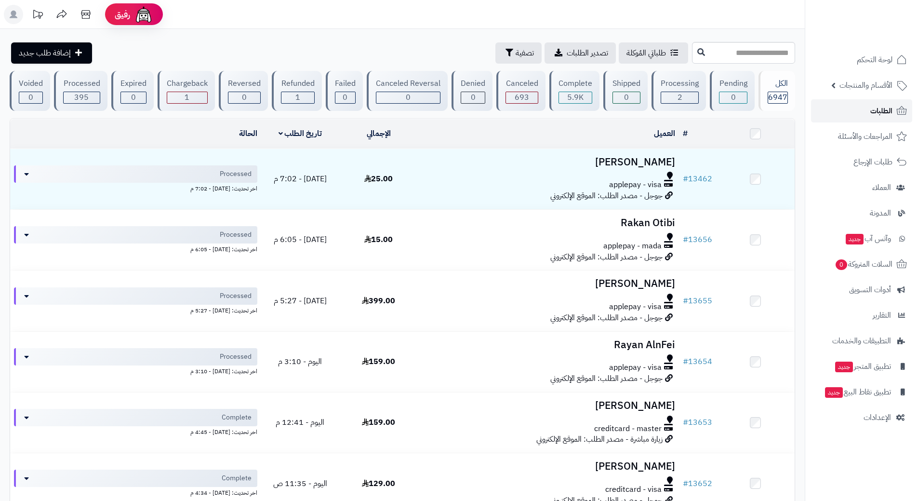
click at [832, 113] on link "الطلبات" at bounding box center [861, 110] width 101 height 23
click at [692, 55] on input "text" at bounding box center [743, 53] width 103 height 22
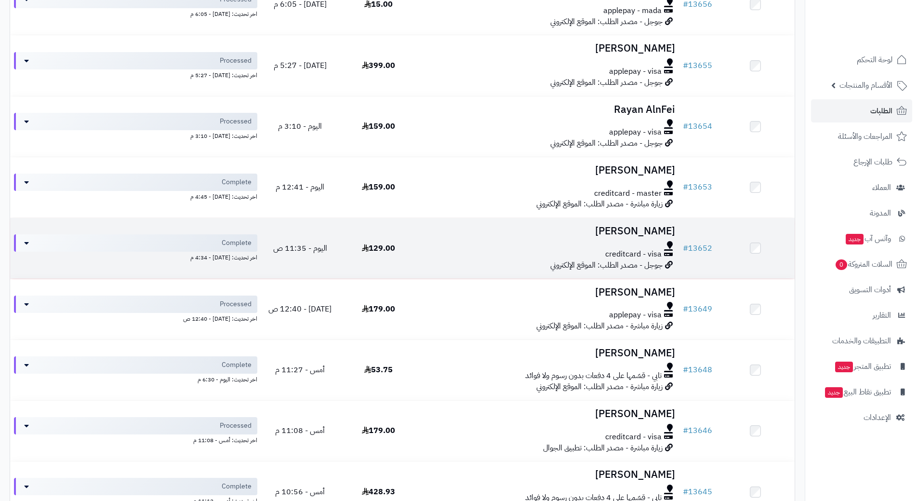
scroll to position [241, 0]
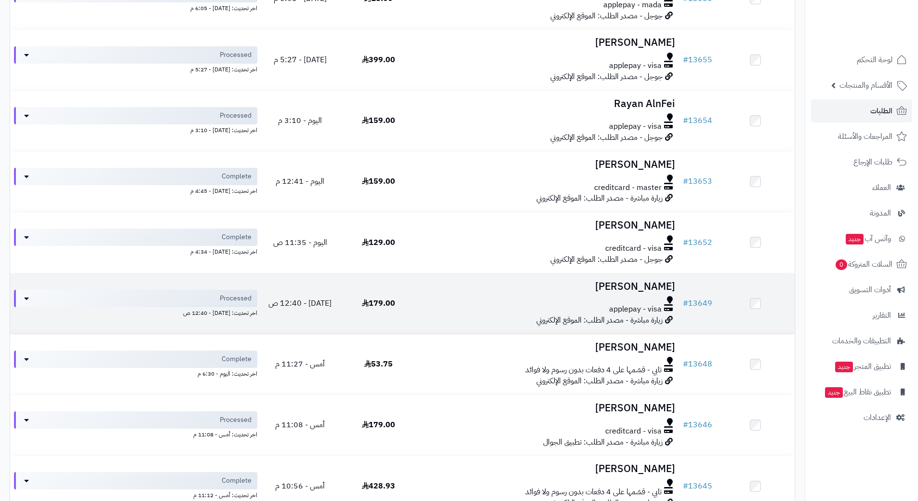
click at [459, 294] on td "[PERSON_NAME] applepay - visa زيارة مباشرة - مصدر الطلب: الموقع الإلكتروني" at bounding box center [548, 303] width 261 height 60
click at [458, 294] on td "Hassan Alamer applepay - visa زيارة مباشرة - مصدر الطلب: الموقع الإلكتروني" at bounding box center [548, 303] width 261 height 60
click at [458, 296] on div at bounding box center [549, 300] width 254 height 8
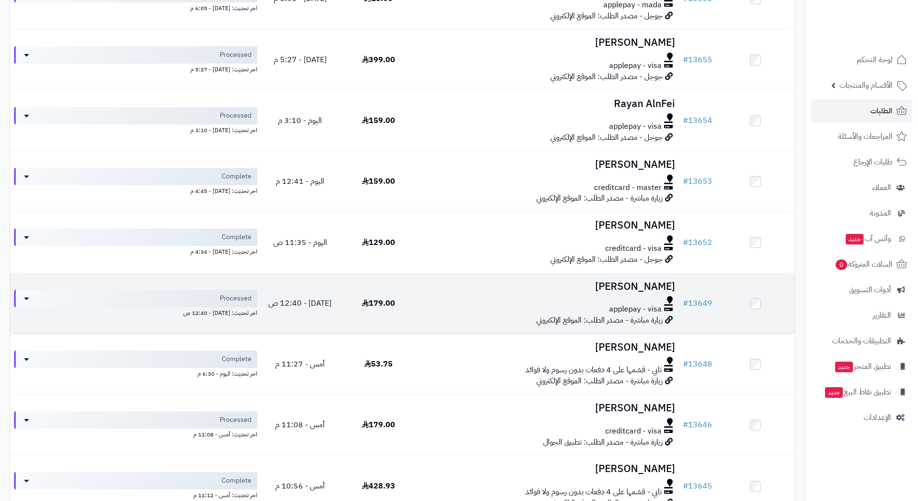
click at [458, 296] on div at bounding box center [549, 300] width 254 height 8
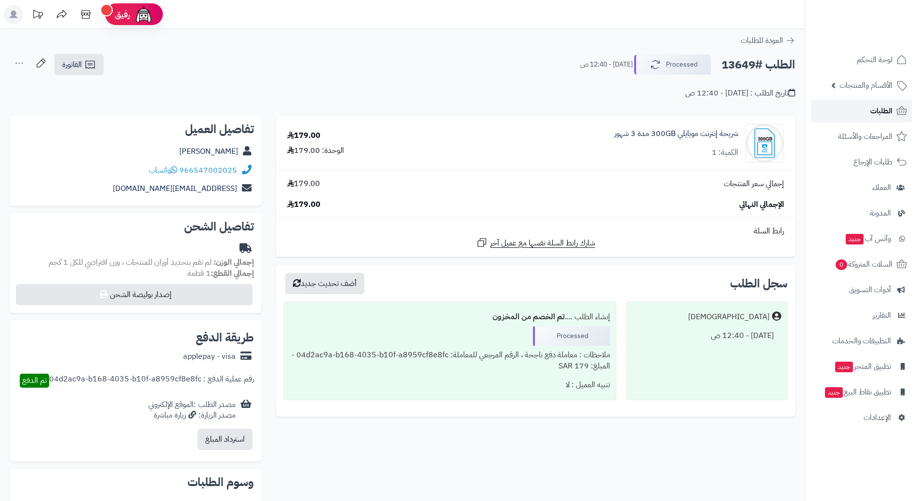
click at [845, 106] on link "الطلبات" at bounding box center [861, 110] width 101 height 23
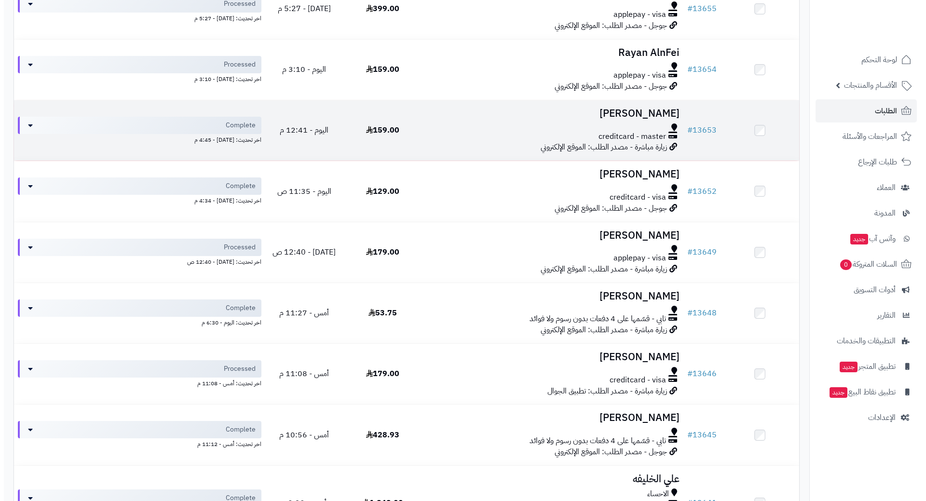
scroll to position [337, 0]
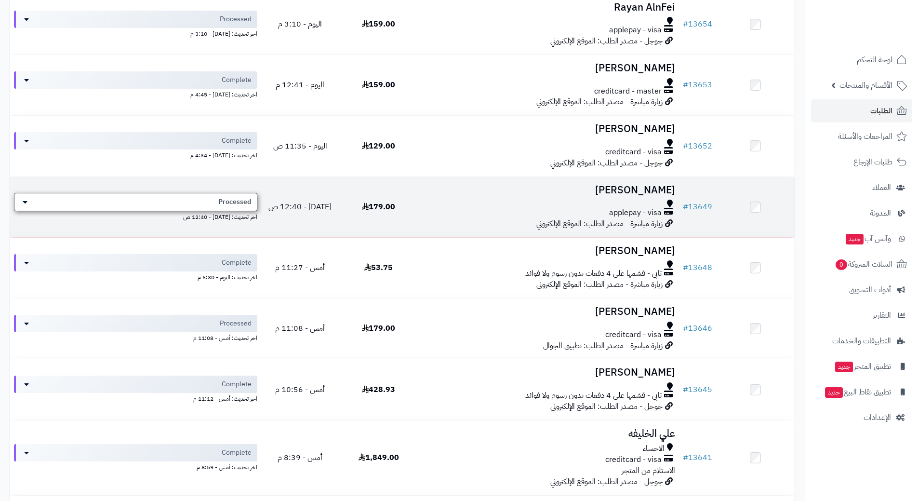
click at [210, 198] on div "Processed" at bounding box center [135, 202] width 243 height 18
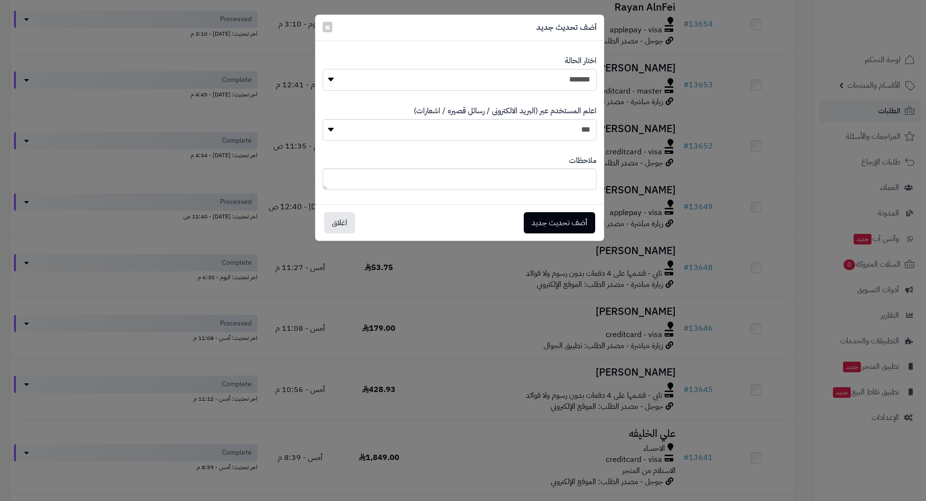
click at [404, 78] on select "**********" at bounding box center [460, 80] width 274 height 22
select select "*"
click at [323, 69] on select "**********" at bounding box center [460, 80] width 274 height 22
click at [548, 226] on button "أضف تحديث جديد" at bounding box center [559, 222] width 71 height 21
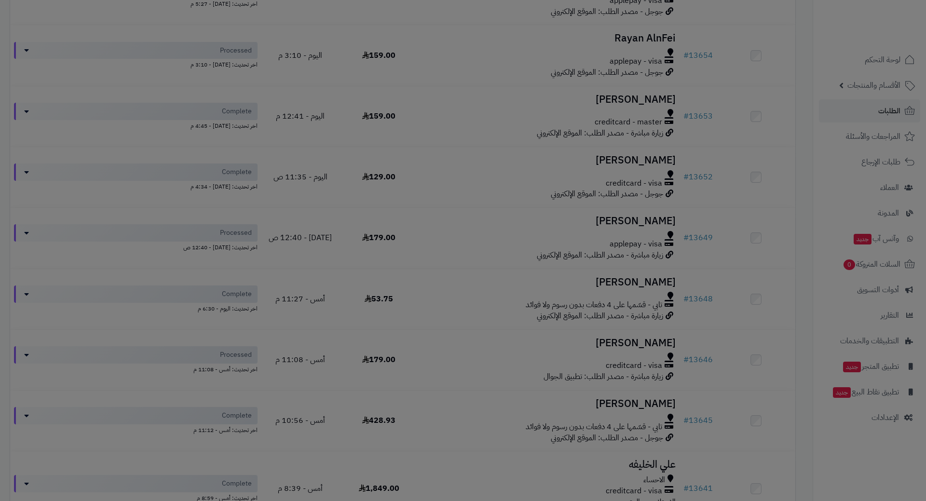
scroll to position [368, 0]
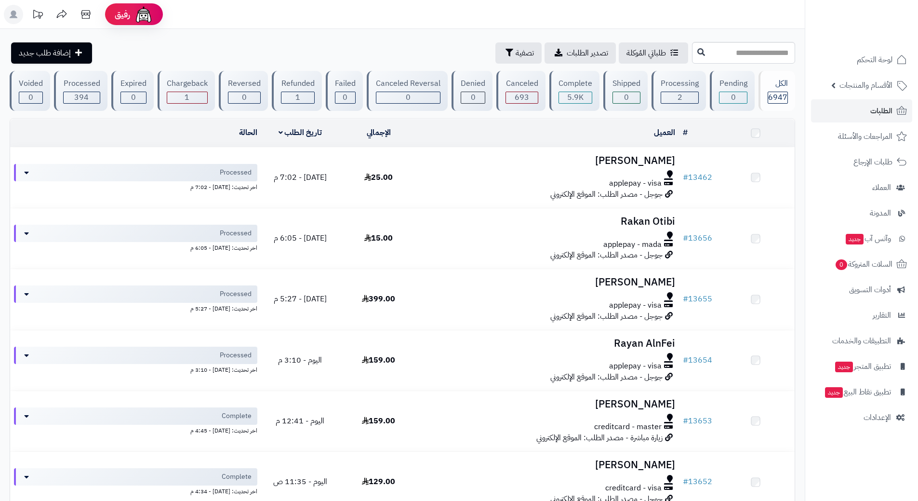
scroll to position [337, 0]
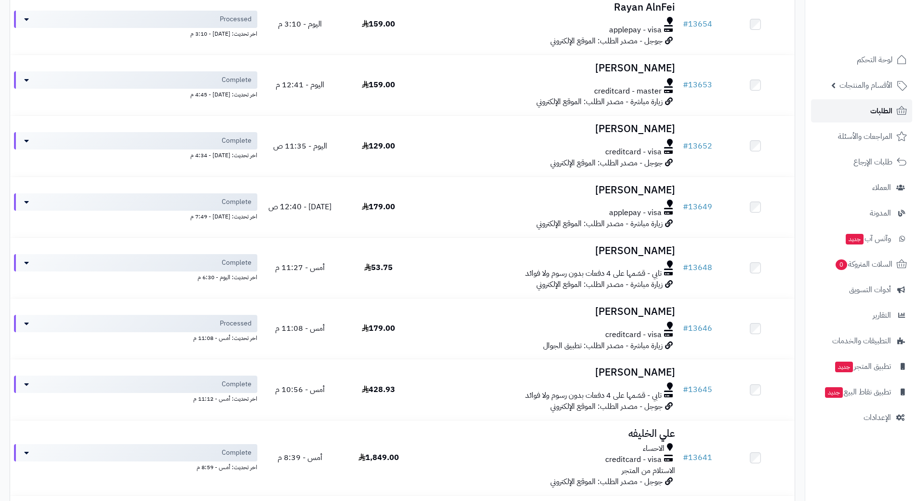
click at [834, 113] on link "الطلبات" at bounding box center [861, 110] width 101 height 23
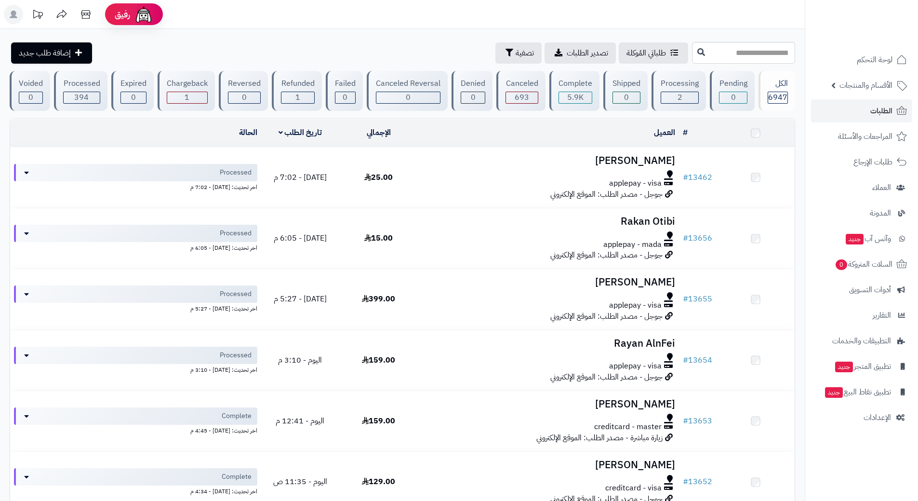
click at [834, 113] on link "الطلبات" at bounding box center [861, 110] width 101 height 23
click at [831, 105] on link "الطلبات" at bounding box center [861, 110] width 101 height 23
click at [833, 107] on link "الطلبات" at bounding box center [861, 110] width 101 height 23
click at [844, 104] on link "الطلبات" at bounding box center [861, 110] width 101 height 23
click at [827, 108] on link "الطلبات" at bounding box center [861, 110] width 101 height 23
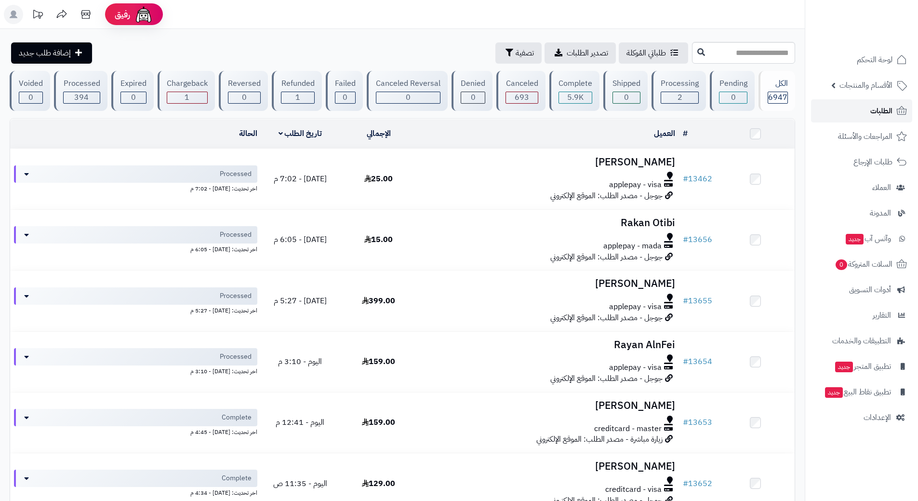
drag, startPoint x: 0, startPoint y: 0, endPoint x: 827, endPoint y: 108, distance: 833.8
click at [827, 108] on link "الطلبات" at bounding box center [861, 110] width 101 height 23
click at [862, 110] on link "الطلبات" at bounding box center [861, 110] width 101 height 23
click at [831, 108] on link "الطلبات" at bounding box center [861, 110] width 101 height 23
click at [850, 110] on link "الطلبات" at bounding box center [861, 110] width 101 height 23
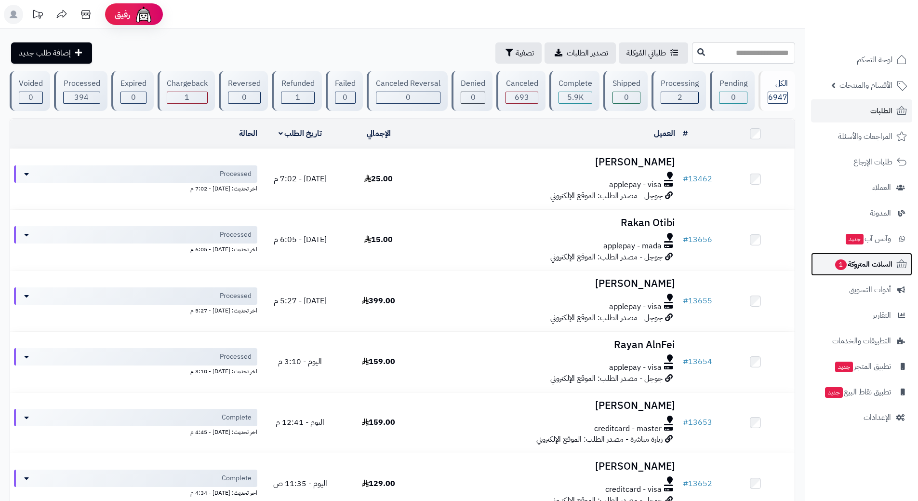
click at [862, 260] on span "السلات المتروكة 1" at bounding box center [863, 263] width 58 height 13
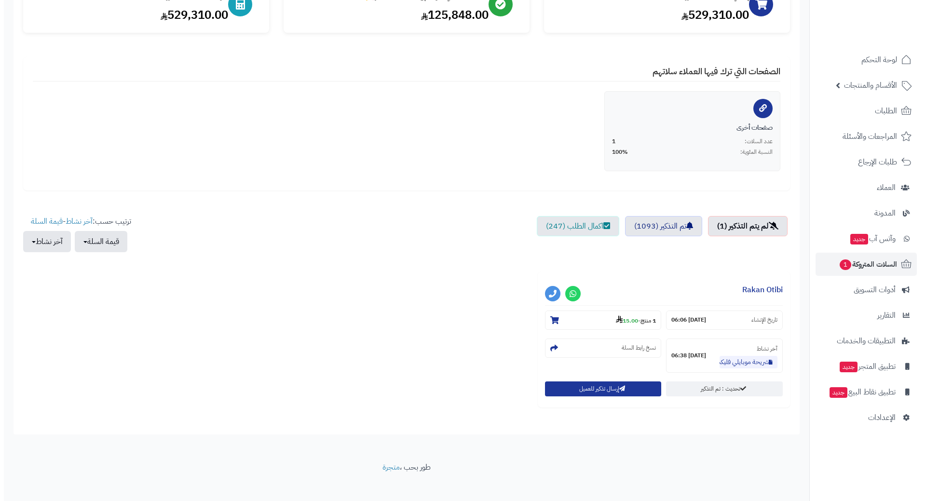
scroll to position [146, 0]
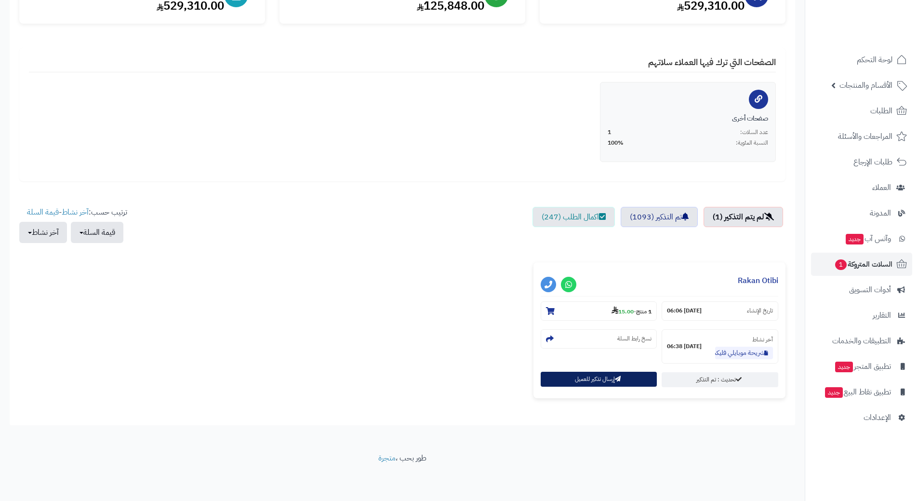
click at [565, 379] on button "إرسال تذكير للعميل" at bounding box center [599, 379] width 117 height 15
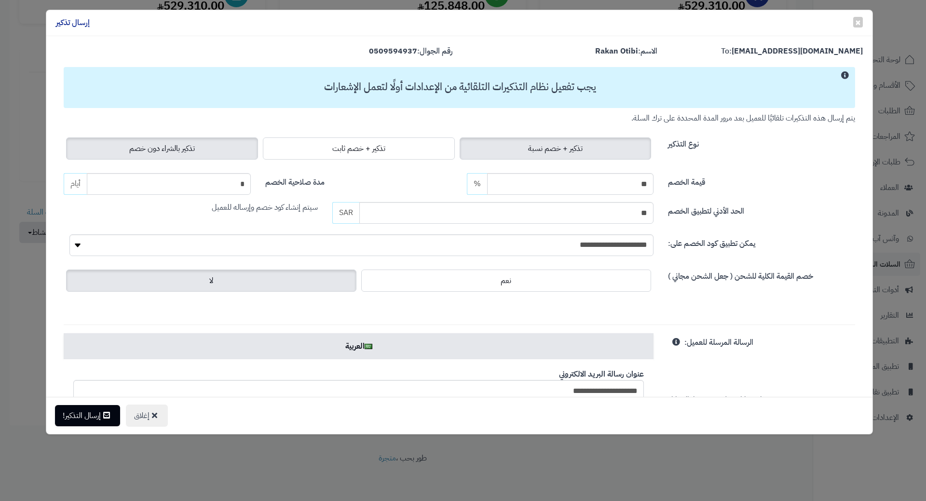
click at [157, 155] on label "تذكير بالشراء دون خصم" at bounding box center [162, 148] width 192 height 22
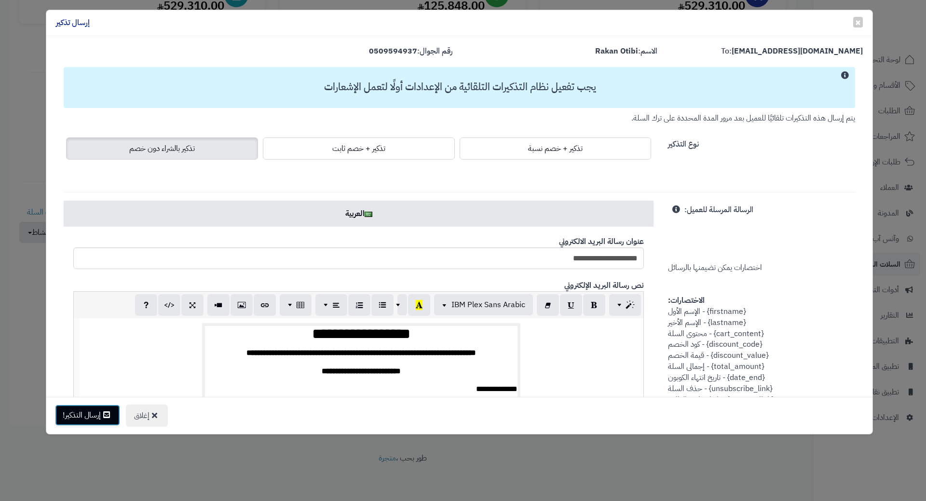
click at [74, 414] on button "إرسال التذكير!" at bounding box center [87, 414] width 65 height 21
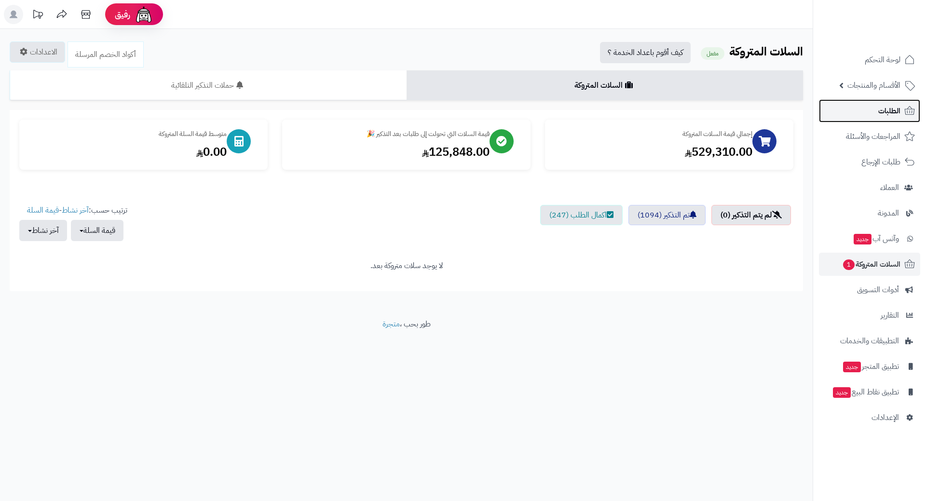
click at [894, 107] on span "الطلبات" at bounding box center [889, 110] width 22 height 13
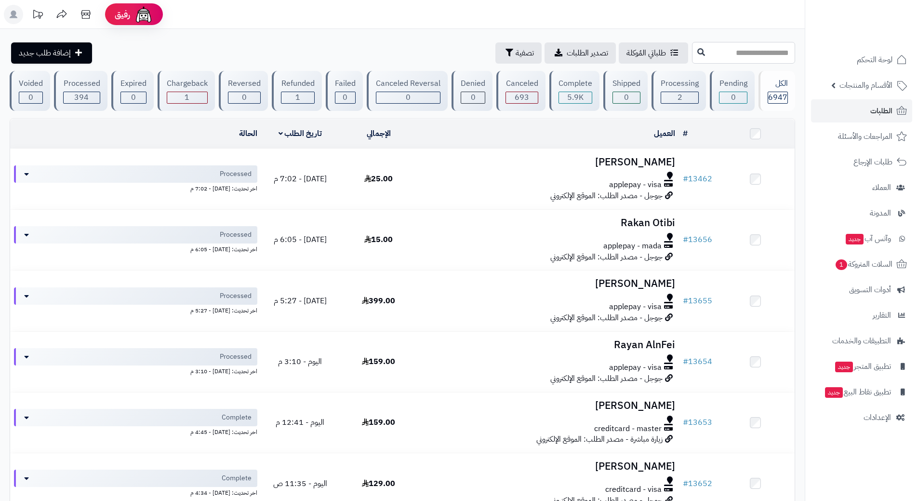
click at [748, 49] on input "text" at bounding box center [743, 53] width 103 height 22
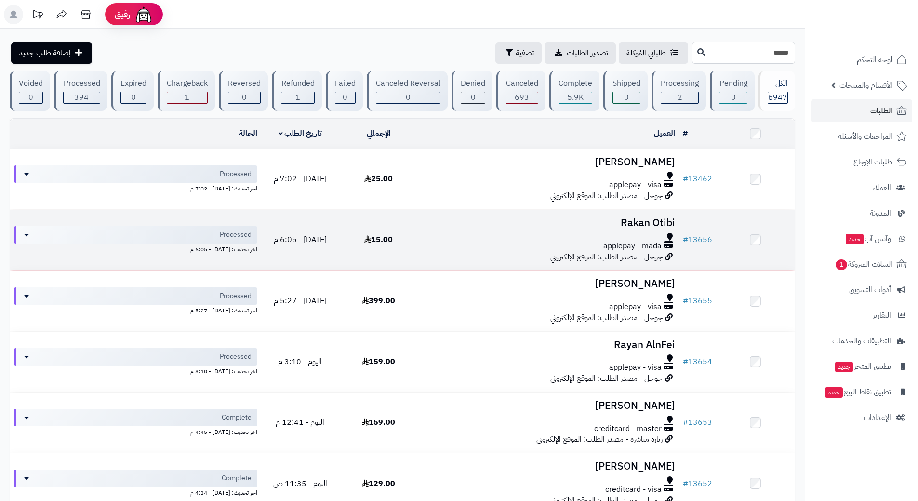
type input "*****"
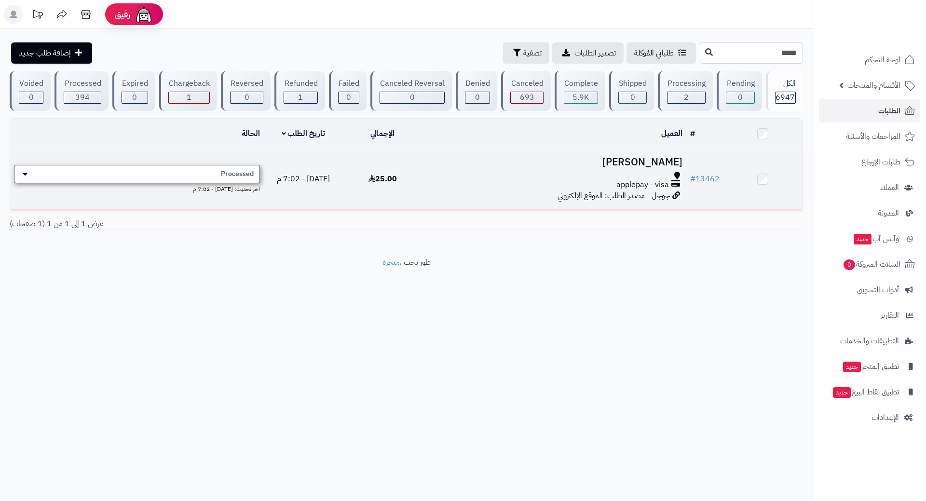
click at [160, 171] on div "Processed" at bounding box center [137, 174] width 246 height 18
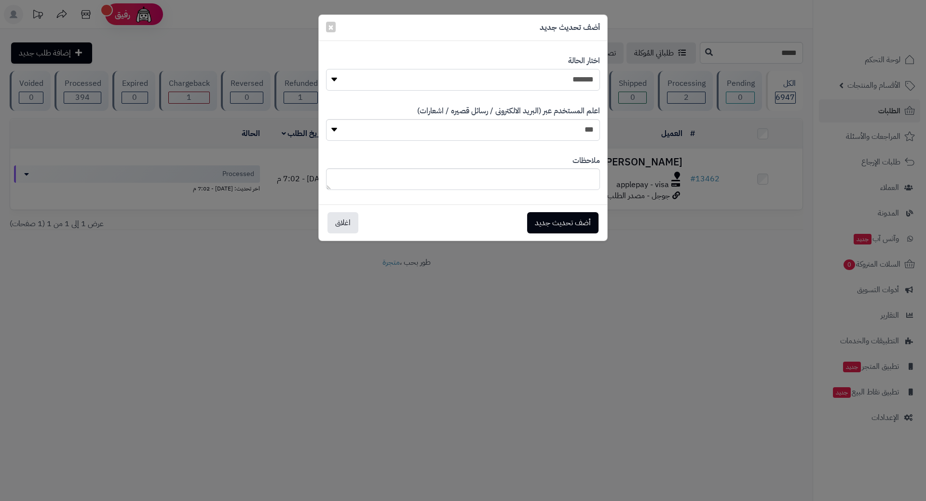
click at [565, 70] on select "**********" at bounding box center [463, 80] width 274 height 22
select select "*"
click at [326, 69] on select "**********" at bounding box center [463, 80] width 274 height 22
click at [587, 218] on button "أضف تحديث جديد" at bounding box center [562, 222] width 71 height 21
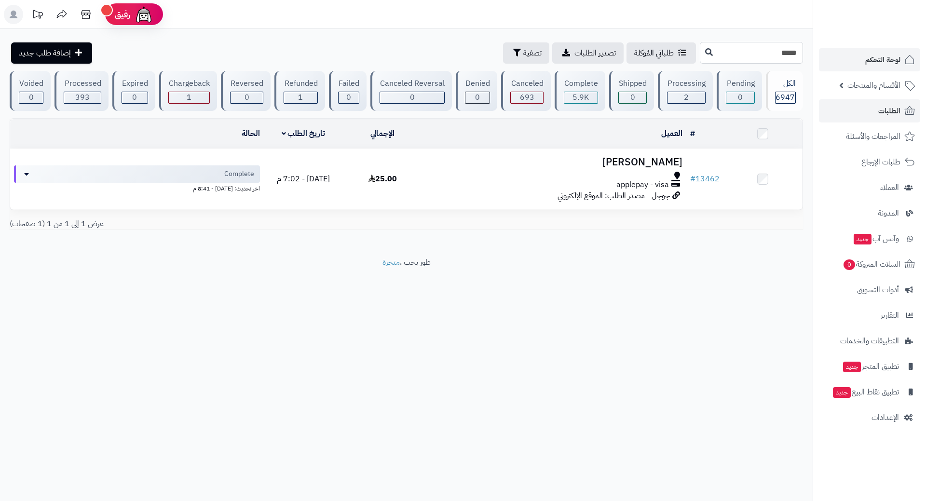
drag, startPoint x: 731, startPoint y: 50, endPoint x: 841, endPoint y: 50, distance: 110.4
click at [843, 53] on div "**********" at bounding box center [463, 250] width 926 height 501
click at [904, 114] on icon at bounding box center [909, 111] width 12 height 12
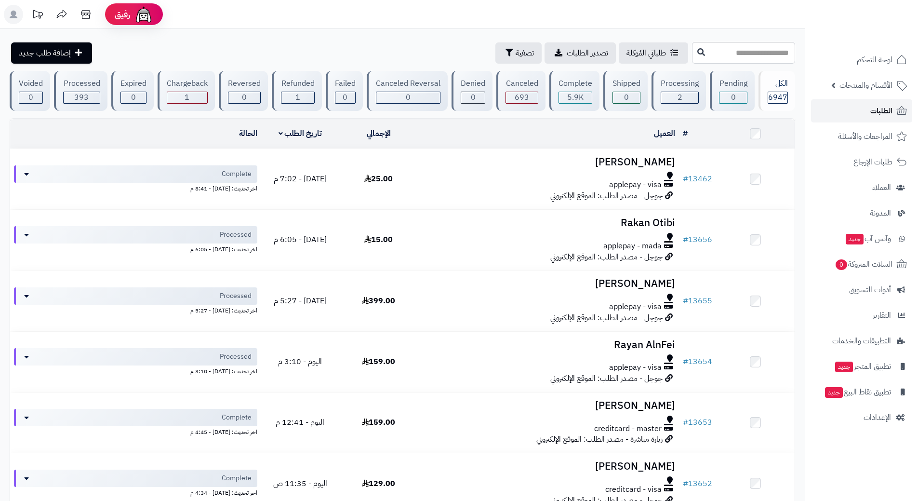
click at [848, 110] on link "الطلبات" at bounding box center [861, 110] width 101 height 23
click at [830, 112] on link "الطلبات" at bounding box center [861, 110] width 101 height 23
click at [838, 108] on link "الطلبات" at bounding box center [861, 110] width 101 height 23
click at [825, 104] on link "الطلبات" at bounding box center [861, 110] width 101 height 23
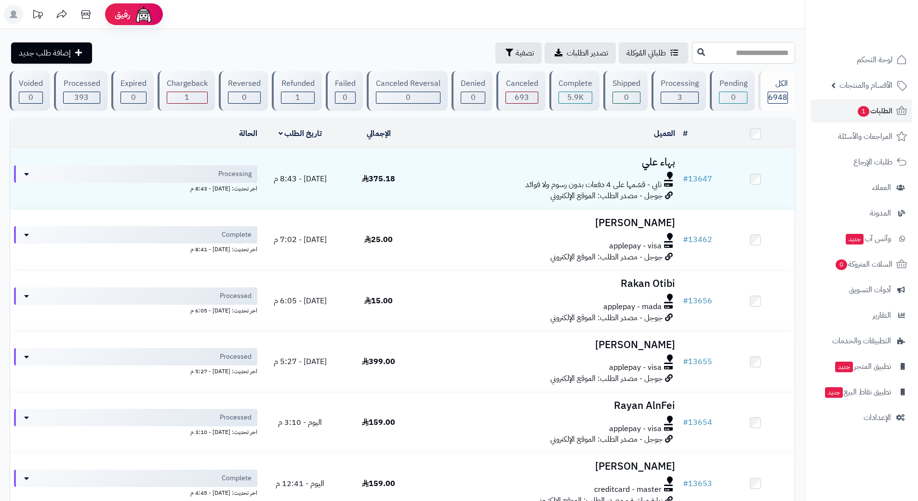
click at [726, 54] on input "text" at bounding box center [743, 53] width 103 height 22
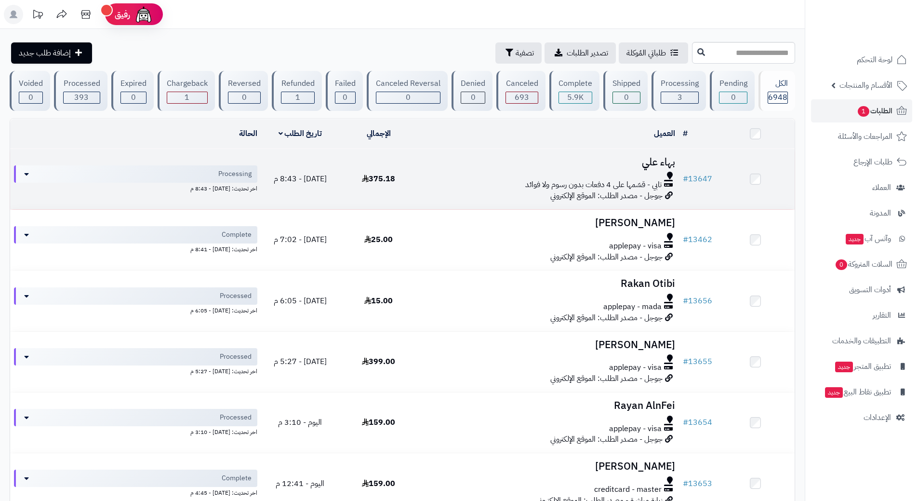
click at [433, 180] on div "تابي - قسّمها على 4 دفعات بدون رسوم ولا فوائد" at bounding box center [549, 184] width 254 height 11
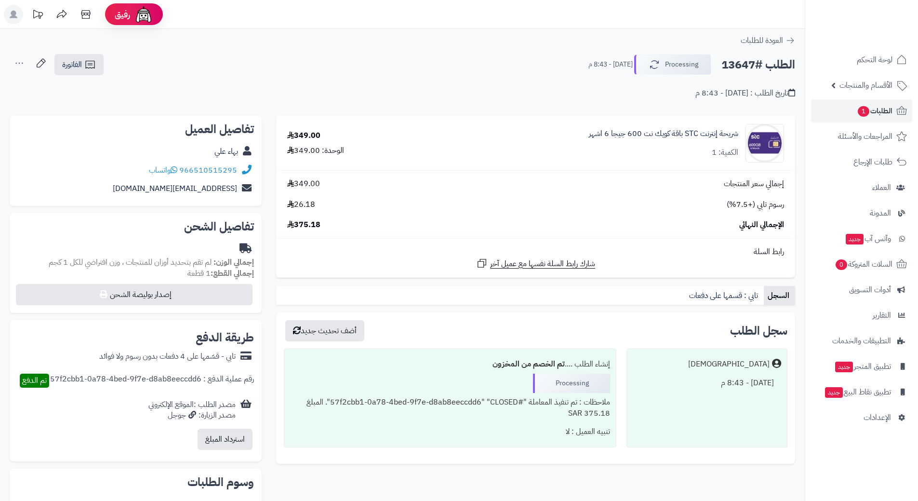
click at [739, 66] on h2 "الطلب #13647" at bounding box center [759, 65] width 74 height 20
click at [740, 65] on h2 "الطلب #13647" at bounding box center [759, 65] width 74 height 20
copy div "الطلب #13647 Processing"
click at [176, 171] on icon at bounding box center [174, 170] width 7 height 8
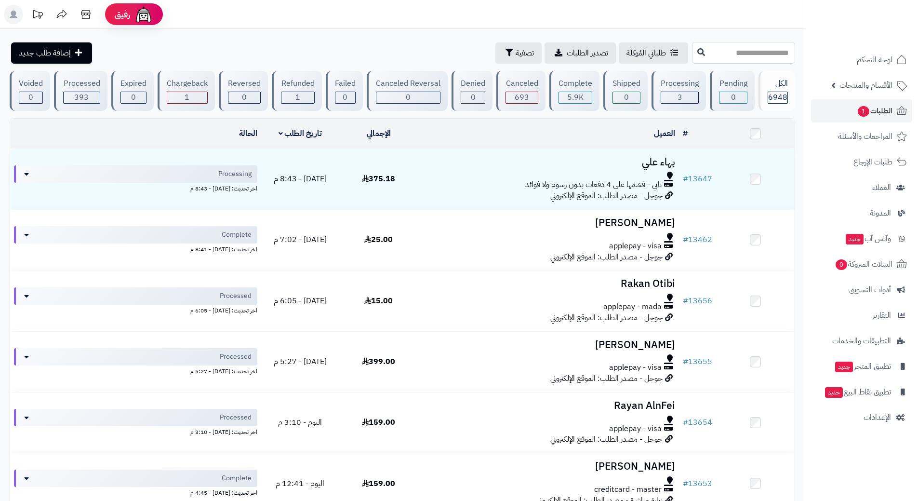
drag, startPoint x: 674, startPoint y: 56, endPoint x: 670, endPoint y: 52, distance: 6.5
click at [692, 56] on input "text" at bounding box center [743, 53] width 103 height 22
type input "*****"
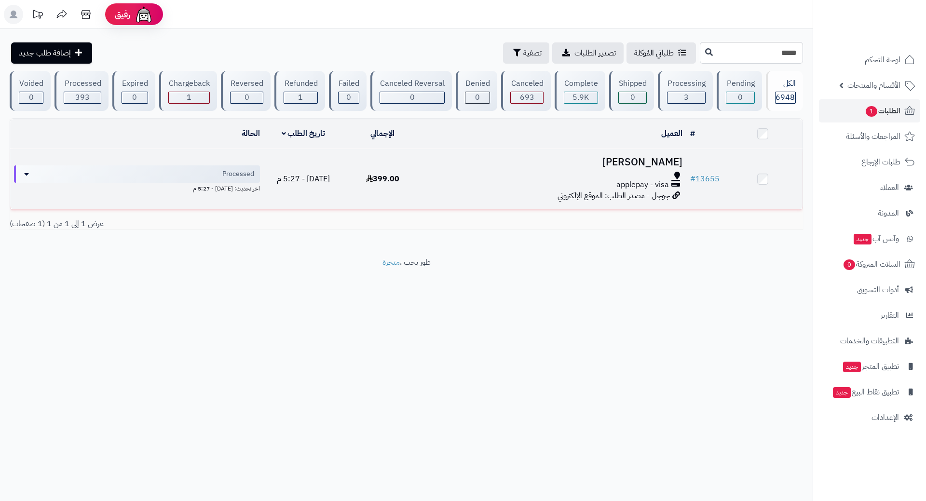
click at [451, 176] on div at bounding box center [554, 176] width 256 height 8
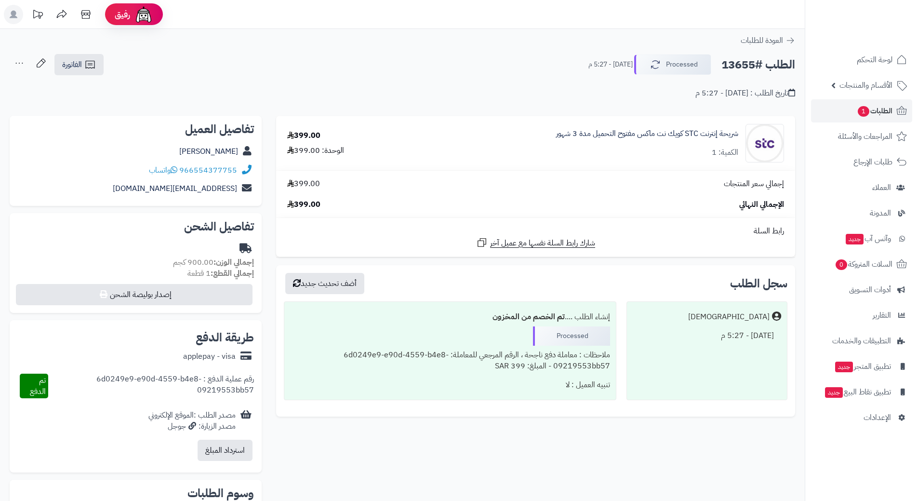
click at [759, 66] on h2 "الطلب #13655" at bounding box center [759, 65] width 74 height 20
copy div "الطلب #13655 Processed"
click at [175, 168] on icon at bounding box center [174, 170] width 7 height 8
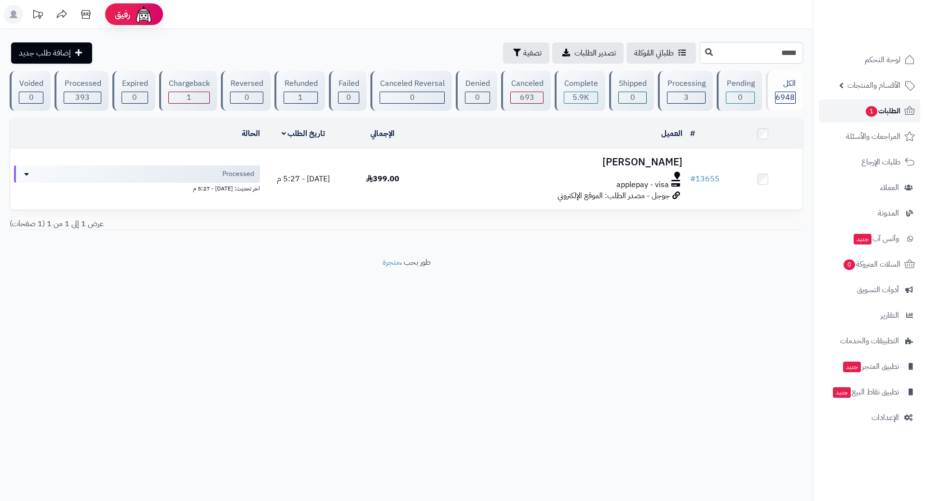
click at [857, 112] on link "الطلبات 1" at bounding box center [869, 110] width 101 height 23
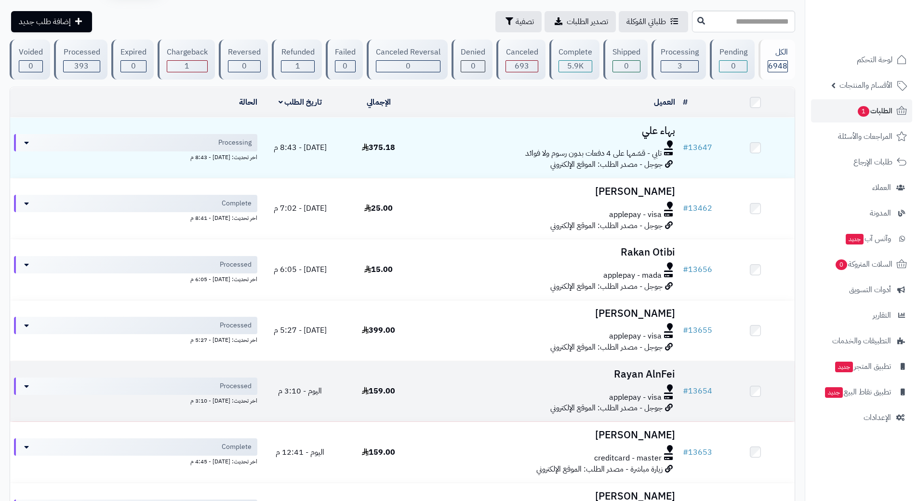
scroll to position [48, 0]
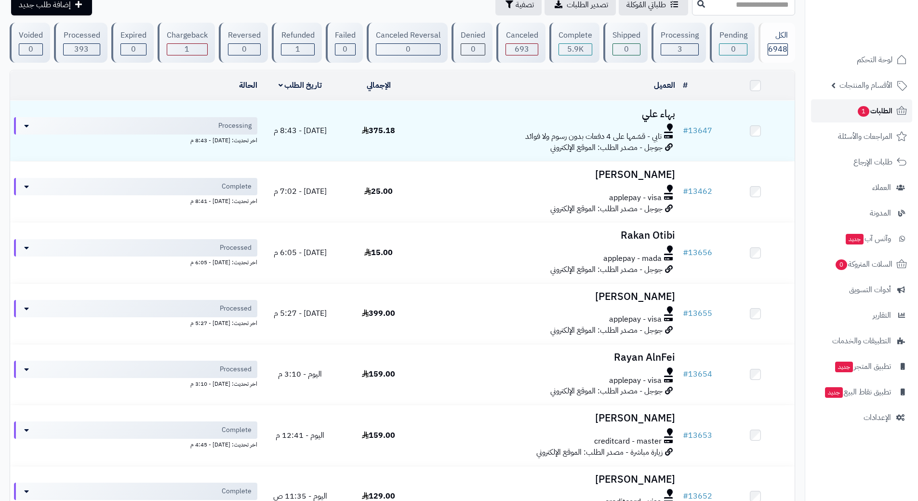
click at [853, 107] on link "الطلبات 1" at bounding box center [861, 110] width 101 height 23
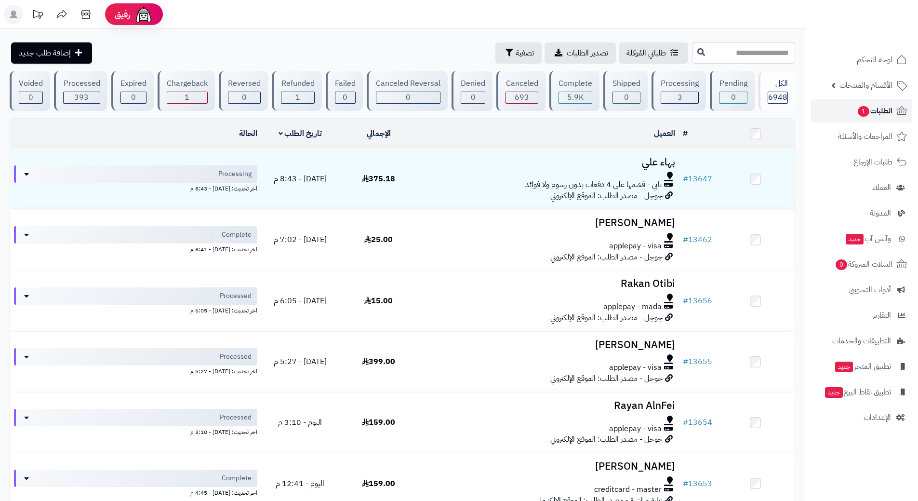
drag, startPoint x: 0, startPoint y: 0, endPoint x: 853, endPoint y: 107, distance: 859.4
click at [853, 107] on link "الطلبات 1" at bounding box center [861, 110] width 101 height 23
click at [828, 103] on link "الطلبات 1" at bounding box center [861, 110] width 101 height 23
click at [731, 50] on input "text" at bounding box center [743, 53] width 103 height 22
type input "*****"
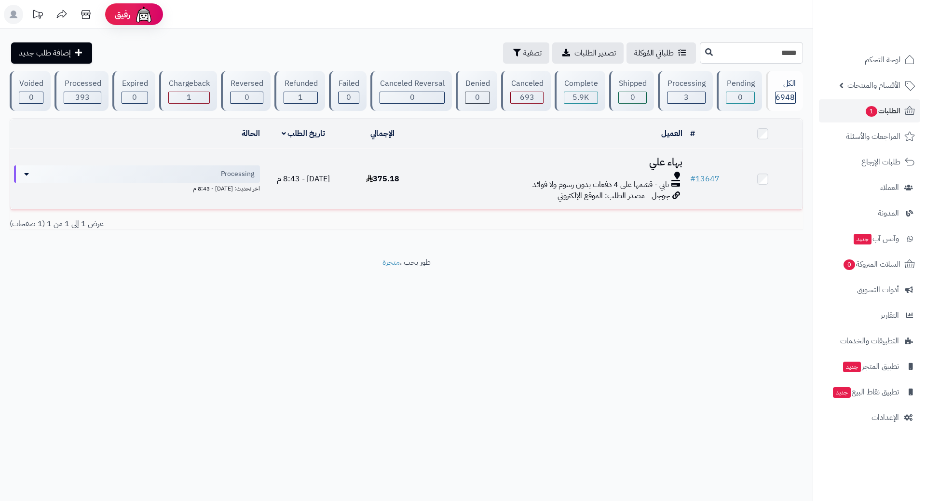
click at [430, 177] on div at bounding box center [554, 176] width 256 height 8
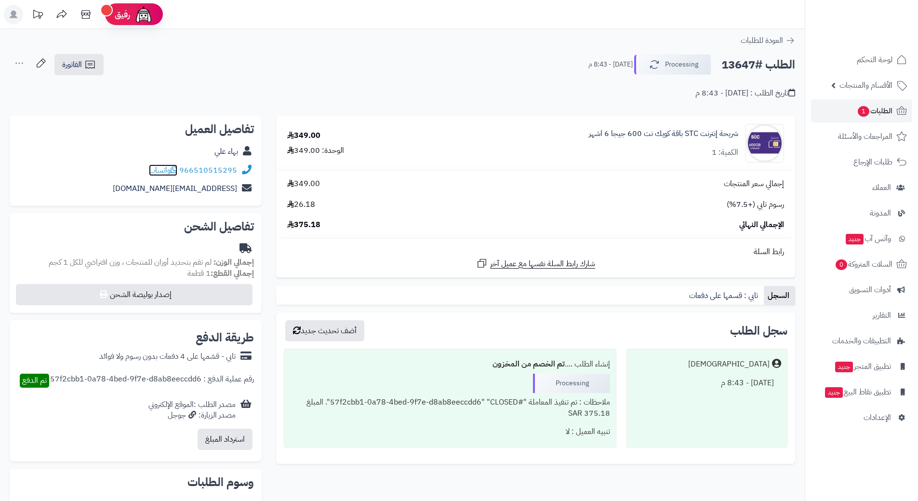
click at [172, 166] on span "واتساب" at bounding box center [163, 170] width 28 height 12
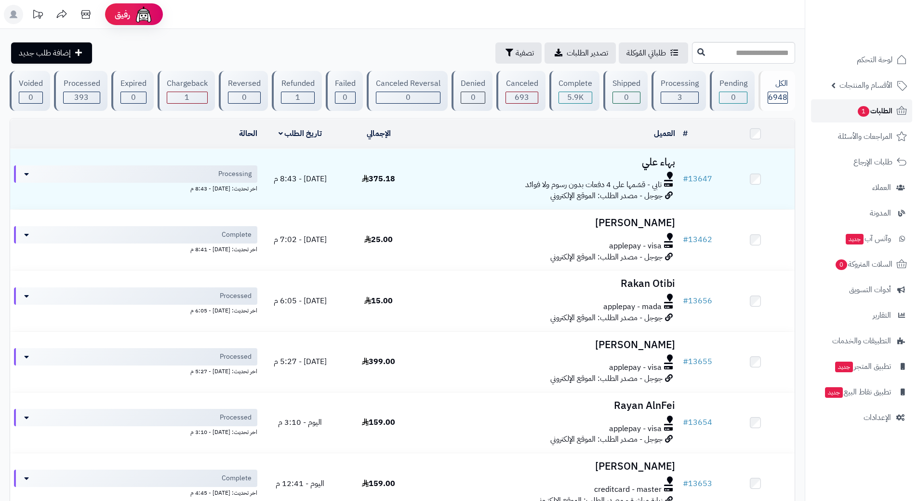
click at [838, 103] on link "الطلبات 1" at bounding box center [861, 110] width 101 height 23
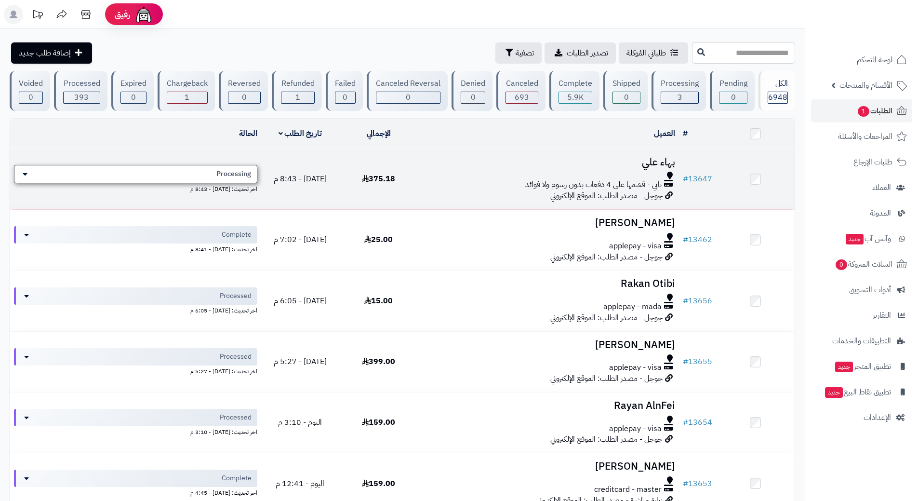
click at [246, 169] on span "Processing" at bounding box center [233, 174] width 35 height 10
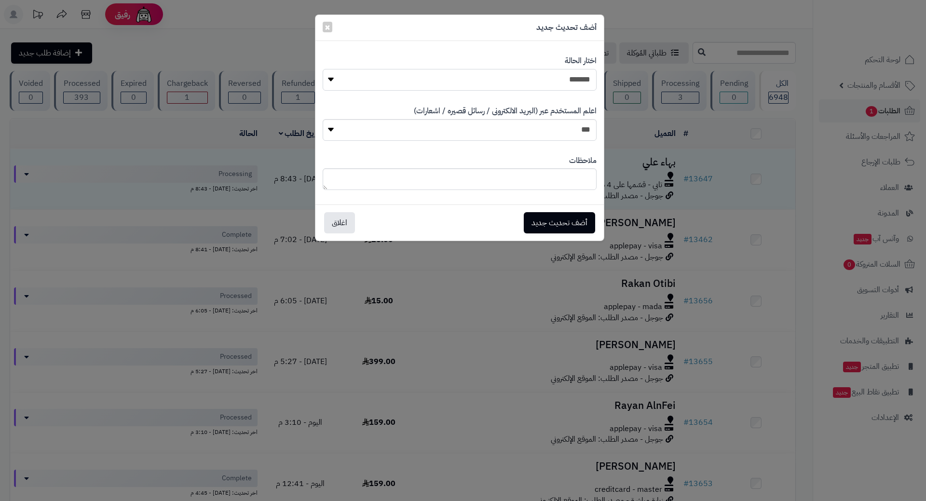
drag, startPoint x: 505, startPoint y: 79, endPoint x: 513, endPoint y: 86, distance: 11.6
click at [505, 80] on select "**********" at bounding box center [460, 80] width 274 height 22
select select "*"
click at [323, 69] on select "**********" at bounding box center [460, 80] width 274 height 22
click at [551, 226] on button "أضف تحديث جديد" at bounding box center [559, 222] width 71 height 21
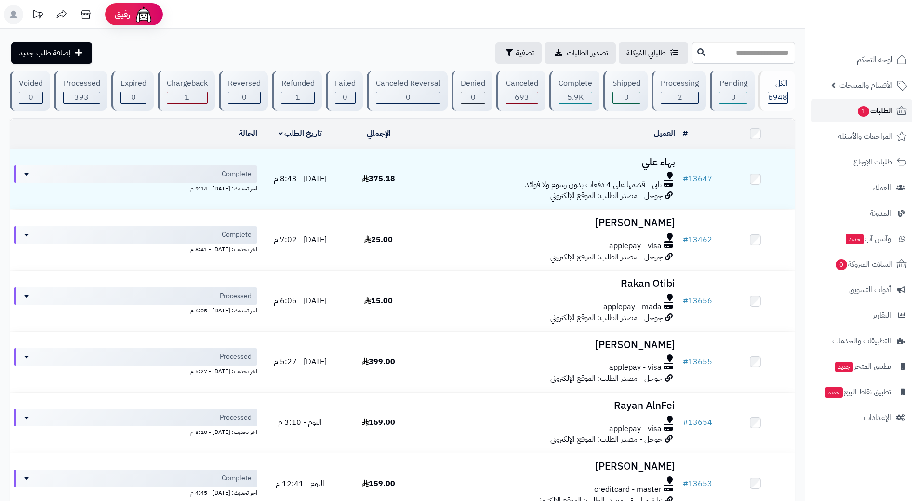
click at [849, 110] on link "الطلبات 1" at bounding box center [861, 110] width 101 height 23
click at [874, 108] on span "الطلبات" at bounding box center [882, 110] width 22 height 13
click at [818, 110] on link "الطلبات" at bounding box center [861, 110] width 101 height 23
click at [838, 107] on link "الطلبات" at bounding box center [861, 110] width 101 height 23
drag, startPoint x: 0, startPoint y: 0, endPoint x: 838, endPoint y: 107, distance: 845.1
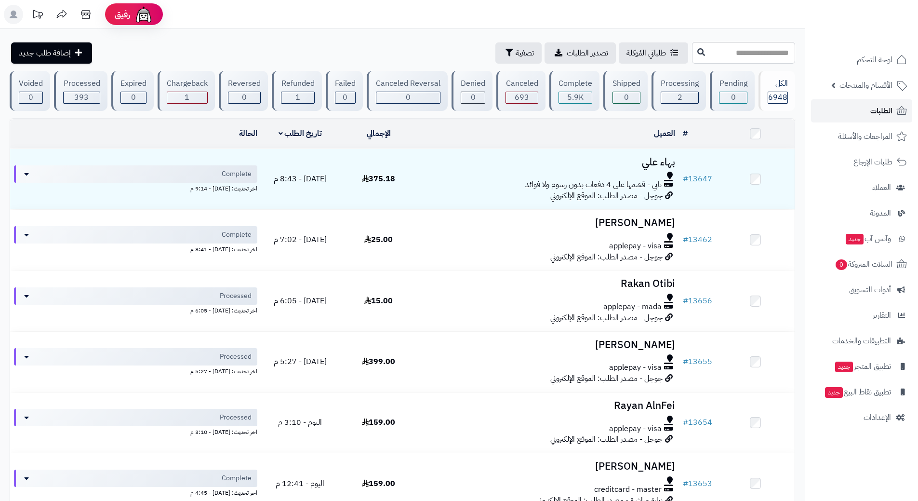
click at [838, 107] on link "الطلبات" at bounding box center [861, 110] width 101 height 23
click at [857, 108] on link "الطلبات" at bounding box center [861, 110] width 101 height 23
click at [881, 109] on span "الطلبات" at bounding box center [882, 110] width 22 height 13
click at [827, 103] on link "الطلبات" at bounding box center [861, 110] width 101 height 23
click at [820, 110] on link "الطلبات" at bounding box center [861, 110] width 101 height 23
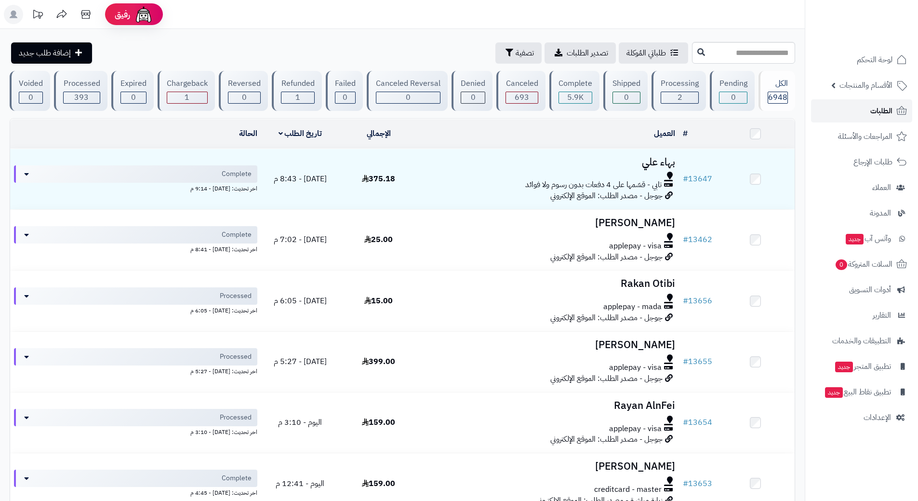
click at [838, 110] on link "الطلبات" at bounding box center [861, 110] width 101 height 23
drag, startPoint x: 838, startPoint y: 112, endPoint x: 846, endPoint y: 111, distance: 7.8
click at [838, 112] on link "الطلبات" at bounding box center [861, 110] width 101 height 23
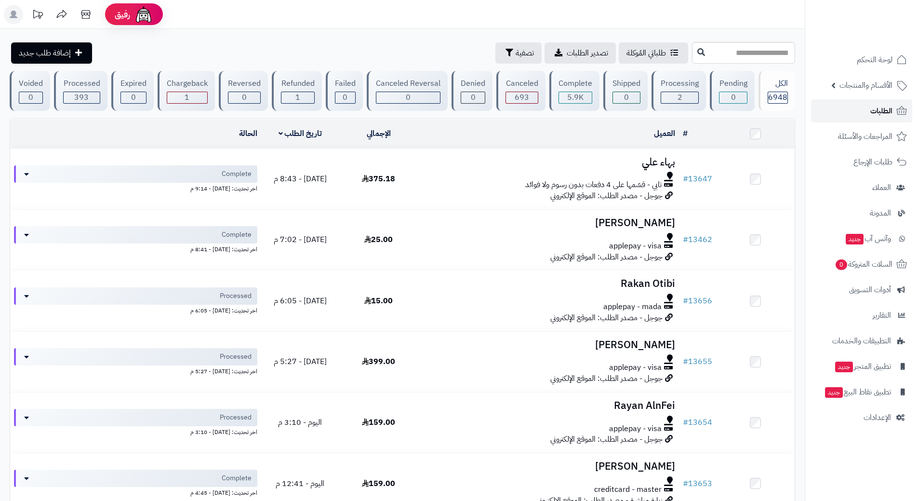
click at [858, 105] on link "الطلبات" at bounding box center [861, 110] width 101 height 23
click at [739, 50] on input "text" at bounding box center [743, 53] width 103 height 22
type input "*****"
click at [820, 108] on link "الطلبات" at bounding box center [861, 110] width 101 height 23
